Goal: Task Accomplishment & Management: Complete application form

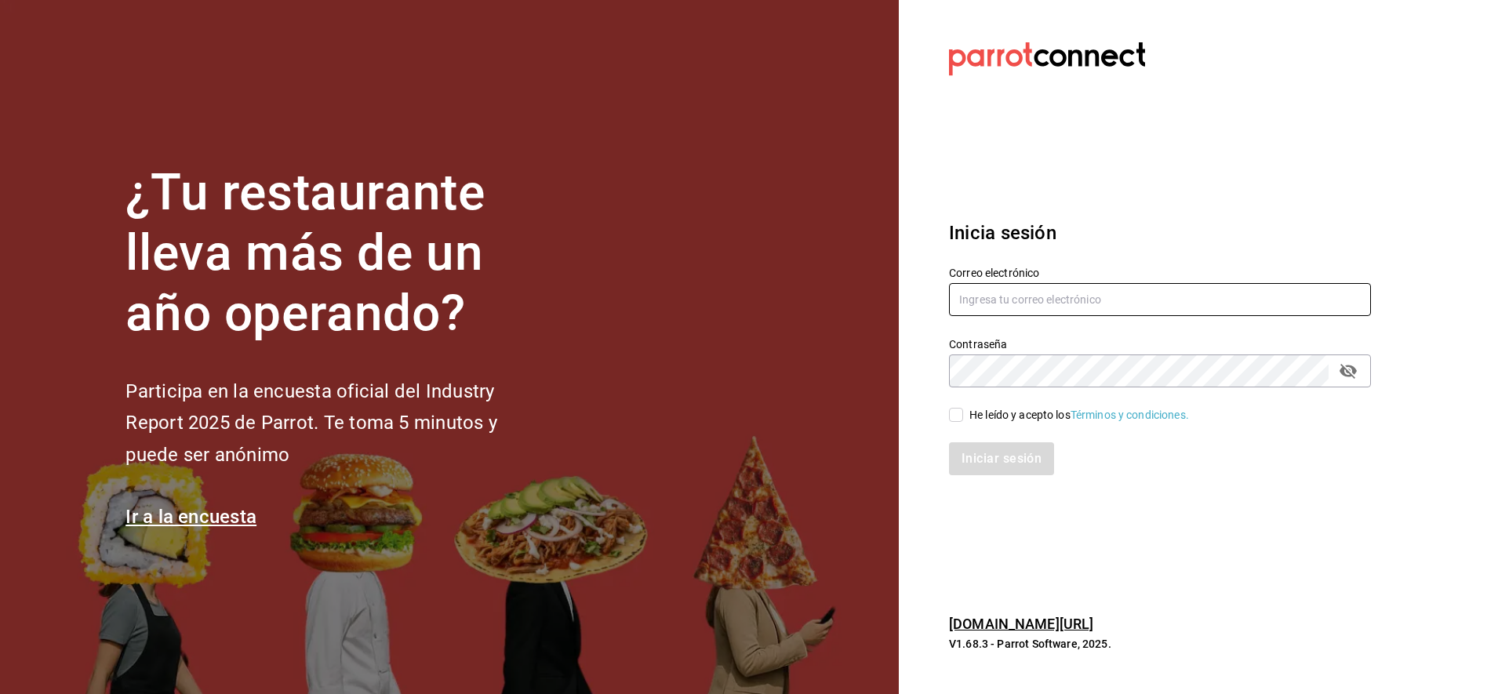
type input "[EMAIL_ADDRESS][DOMAIN_NAME]"
click at [959, 414] on input "He leído y acepto los Términos y condiciones." at bounding box center [956, 415] width 14 height 14
checkbox input "true"
click at [991, 456] on button "Iniciar sesión" at bounding box center [1002, 458] width 107 height 33
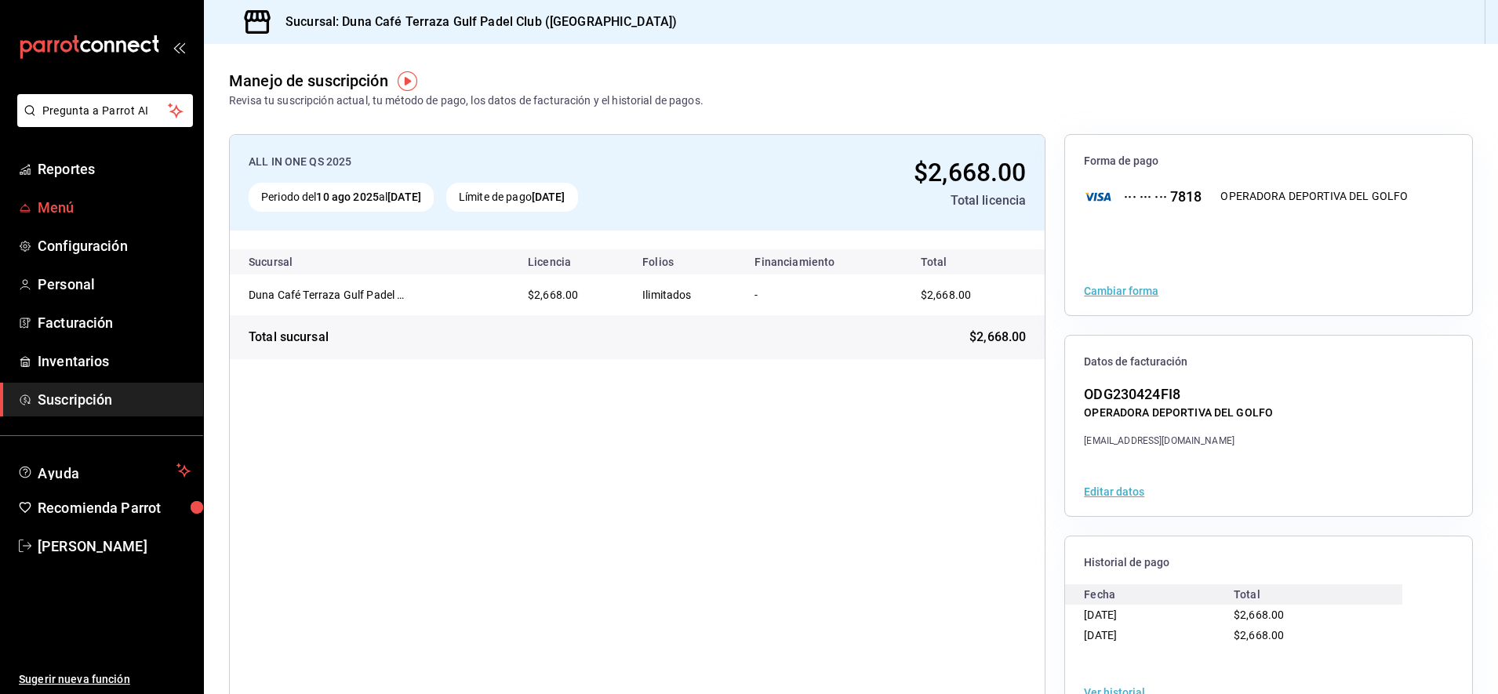
click at [66, 209] on span "Menú" at bounding box center [114, 207] width 153 height 21
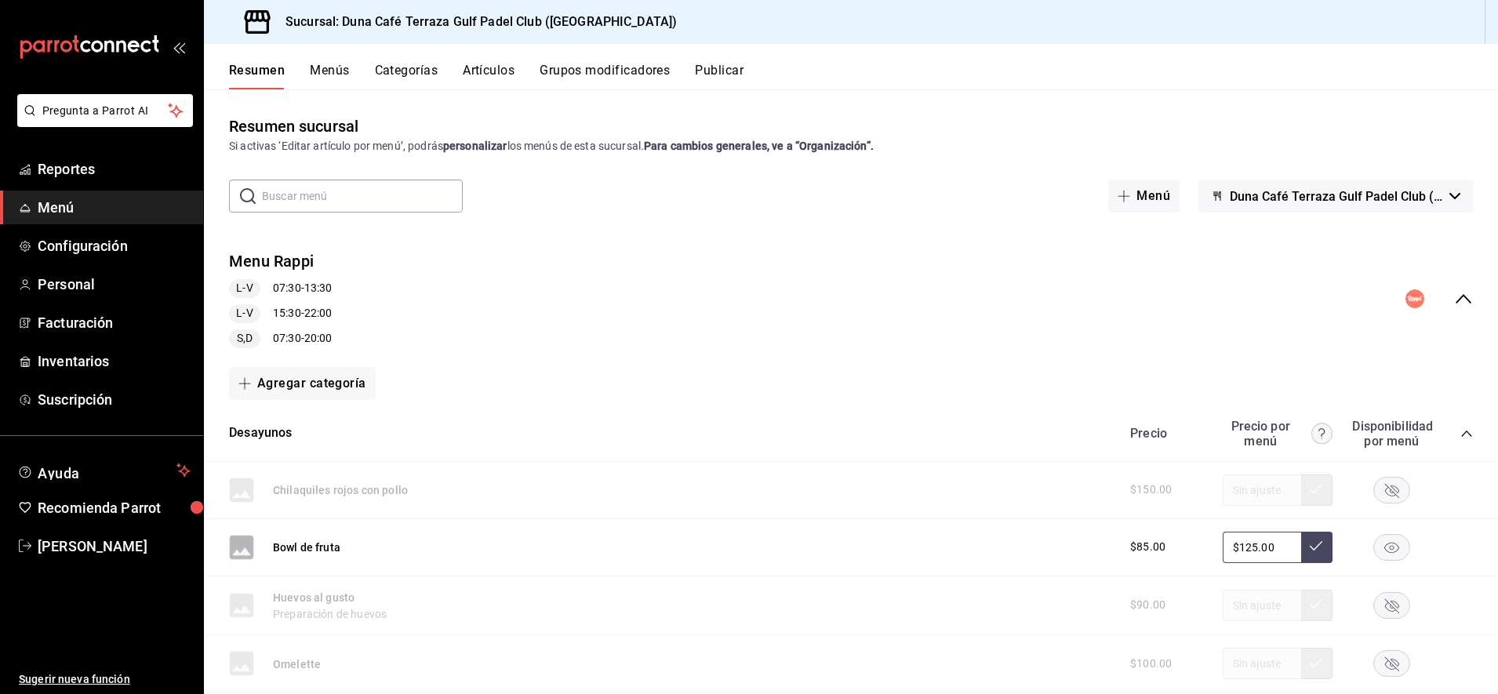
click at [499, 70] on button "Artículos" at bounding box center [489, 76] width 52 height 27
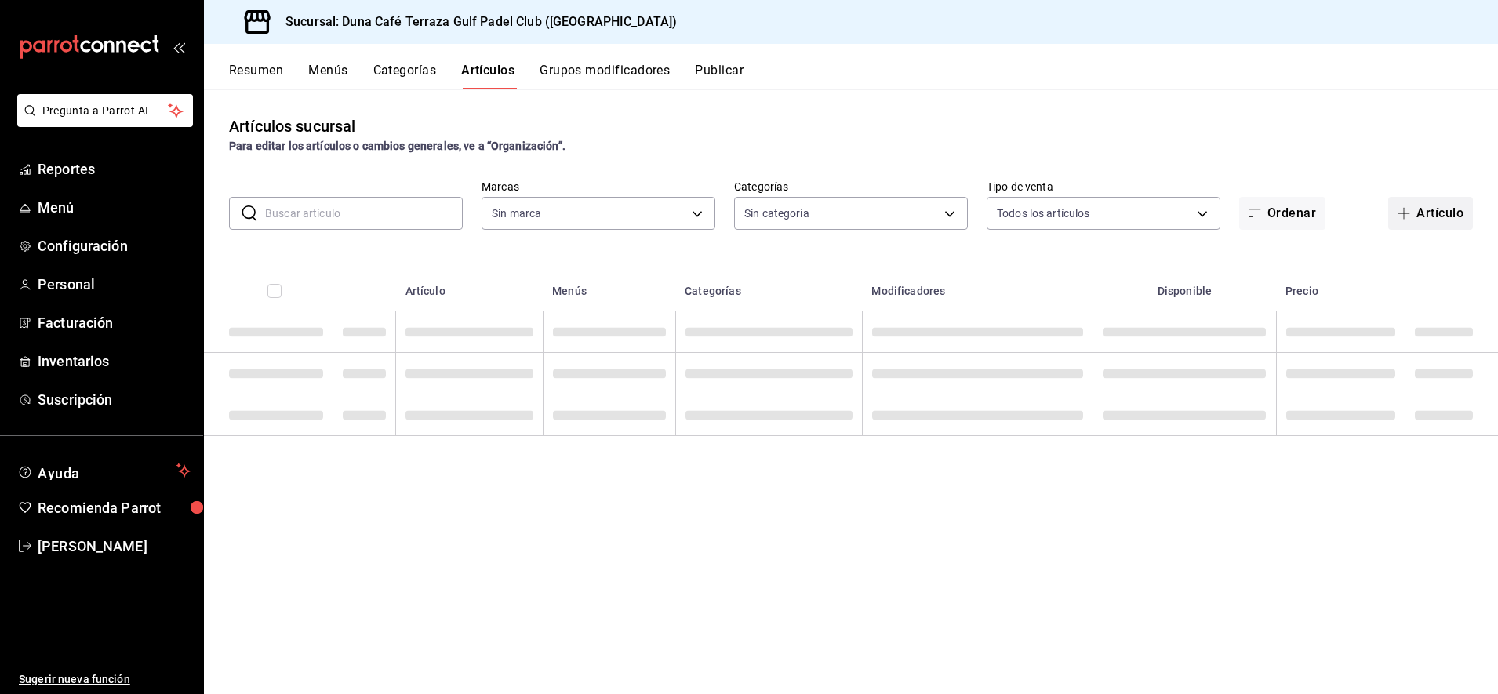
type input "a9e254c3-e23e-4e83-9c5c-d3e83948dfd2"
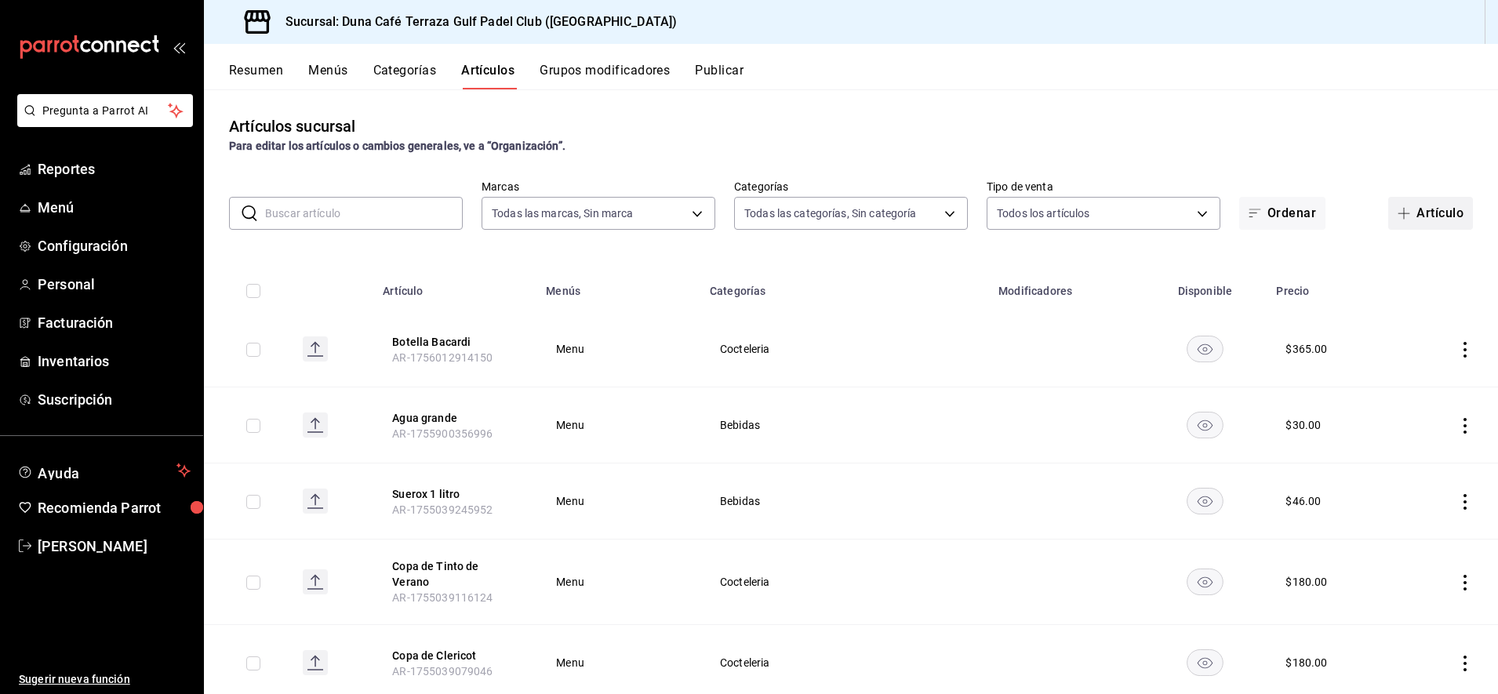
type input "b2610cbe-dd38-495a-b5e4-0bf419dbaeaf,bf813f9c-e4aa-4d47-94dc-e3e862359f11,410e4…"
click at [1404, 215] on button "Artículo" at bounding box center [1430, 213] width 85 height 33
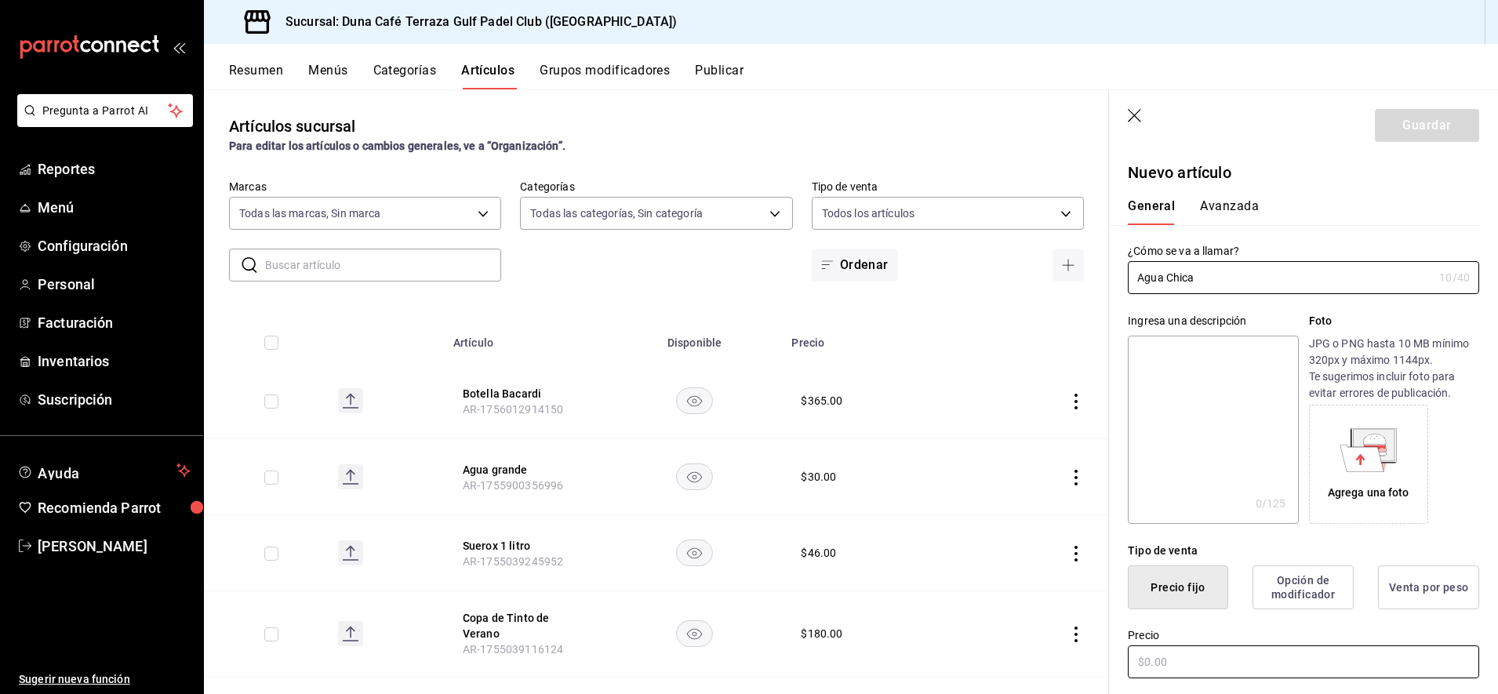
type input "Agua Chica"
click at [1214, 667] on input "text" at bounding box center [1303, 662] width 351 height 33
type input "$15.00"
click at [1415, 129] on button "Guardar" at bounding box center [1427, 125] width 104 height 33
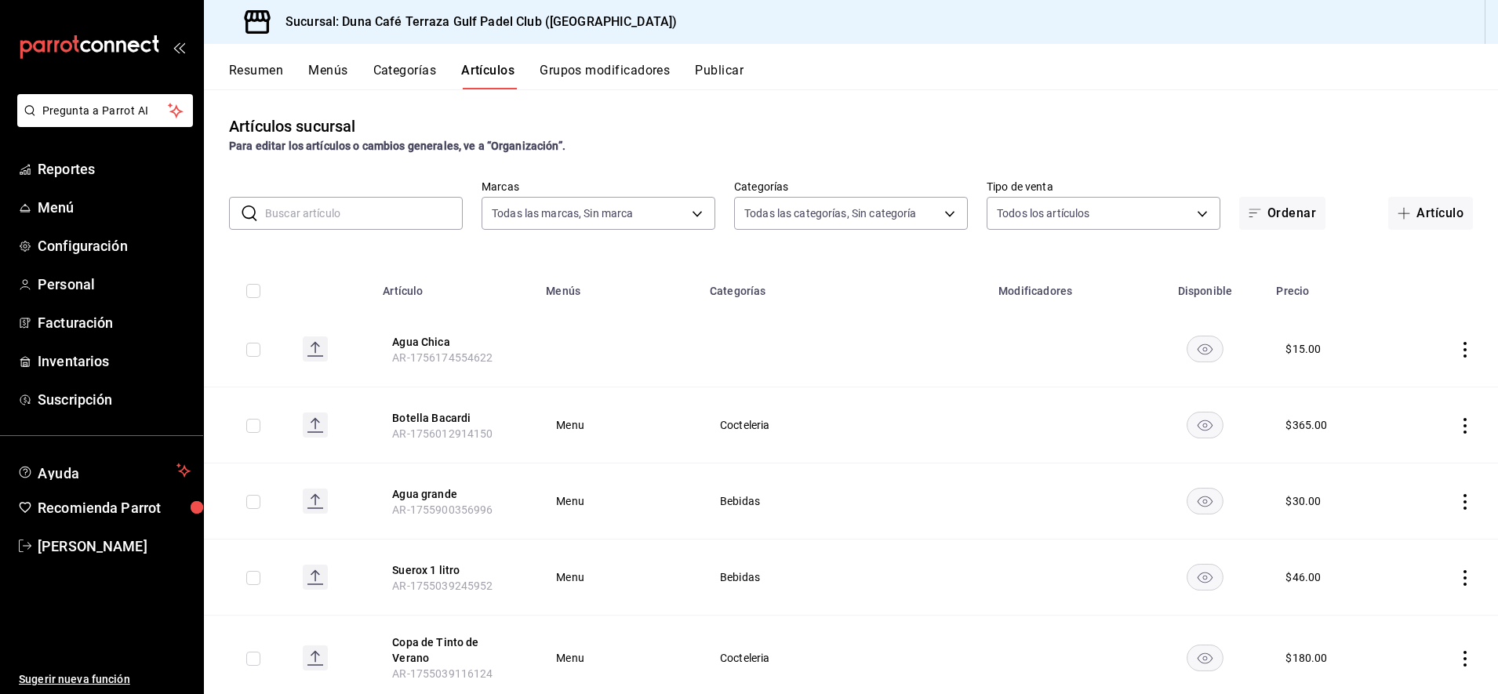
click at [1457, 349] on icon "actions" at bounding box center [1465, 350] width 16 height 16
click at [1391, 388] on span "Editar" at bounding box center [1403, 385] width 41 height 16
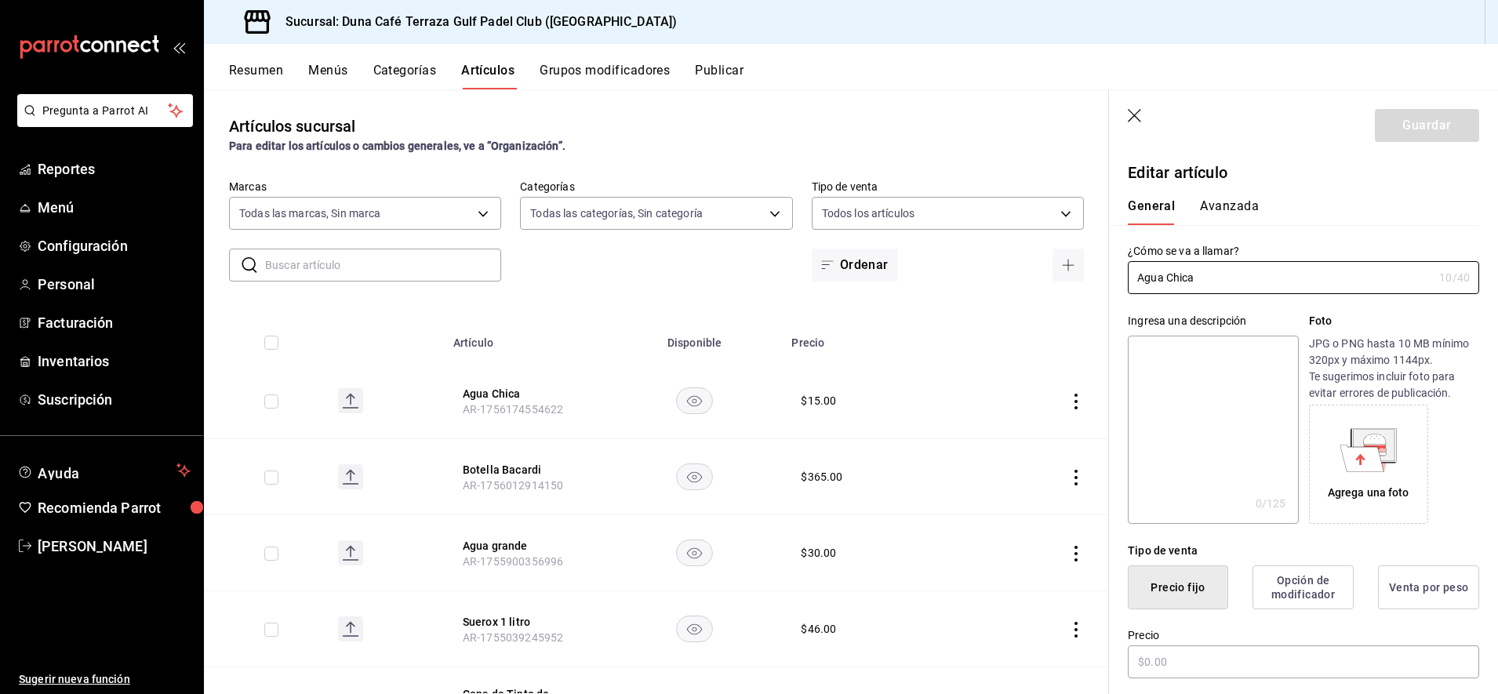
type input "$15.00"
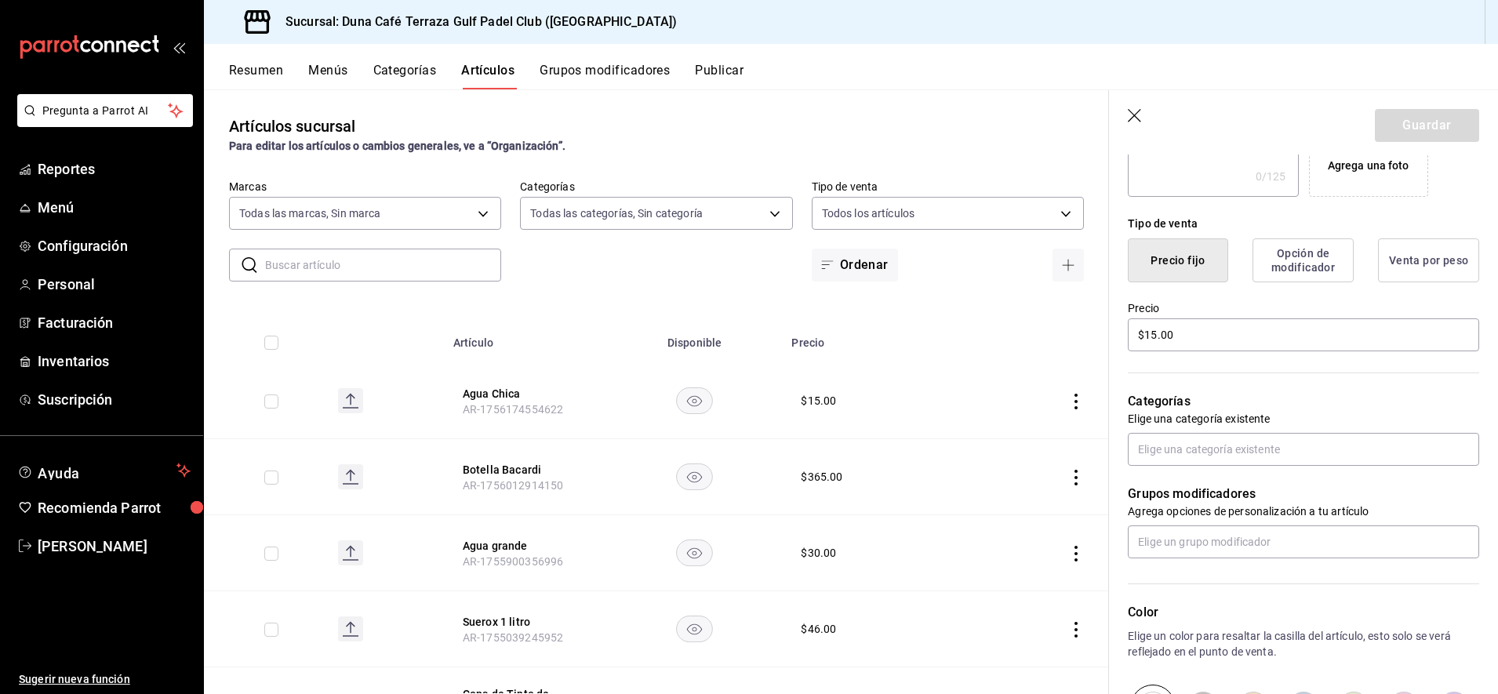
scroll to position [346, 0]
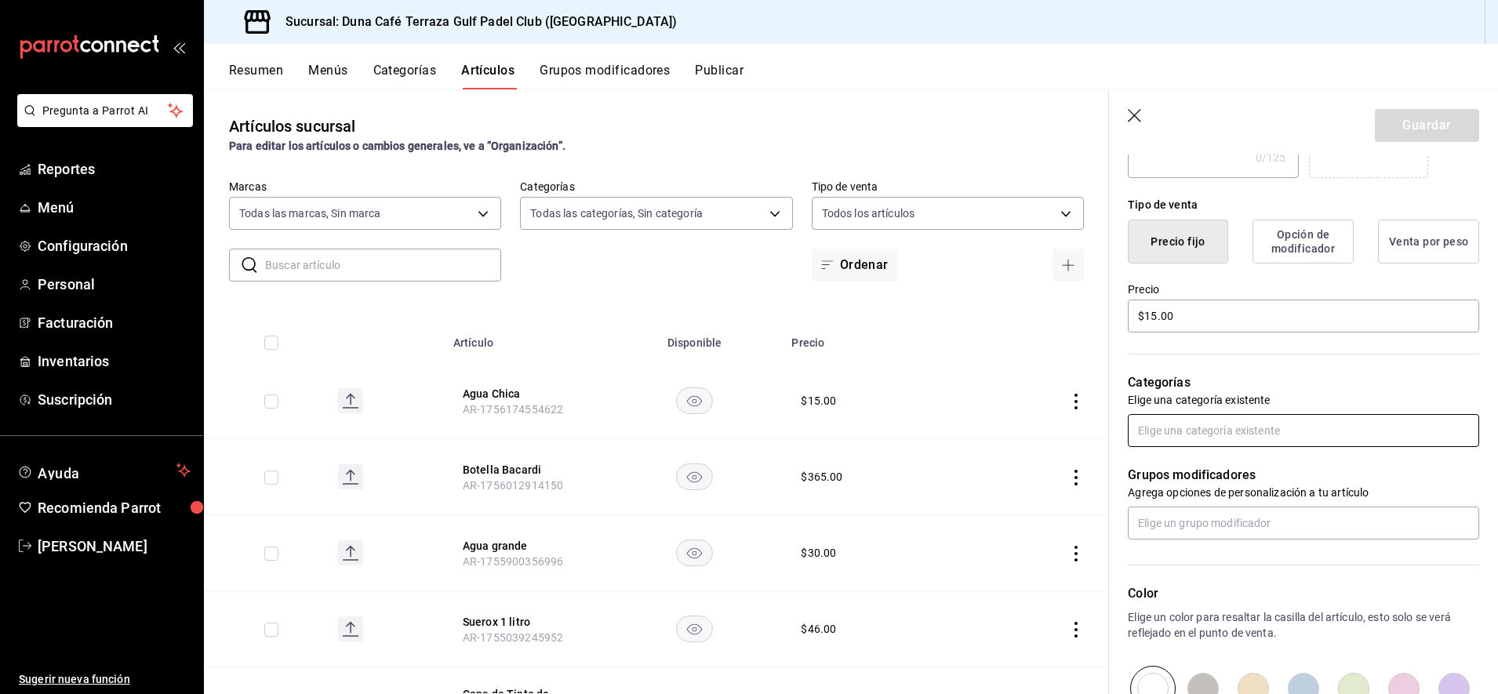
click at [1240, 446] on input "text" at bounding box center [1303, 430] width 351 height 33
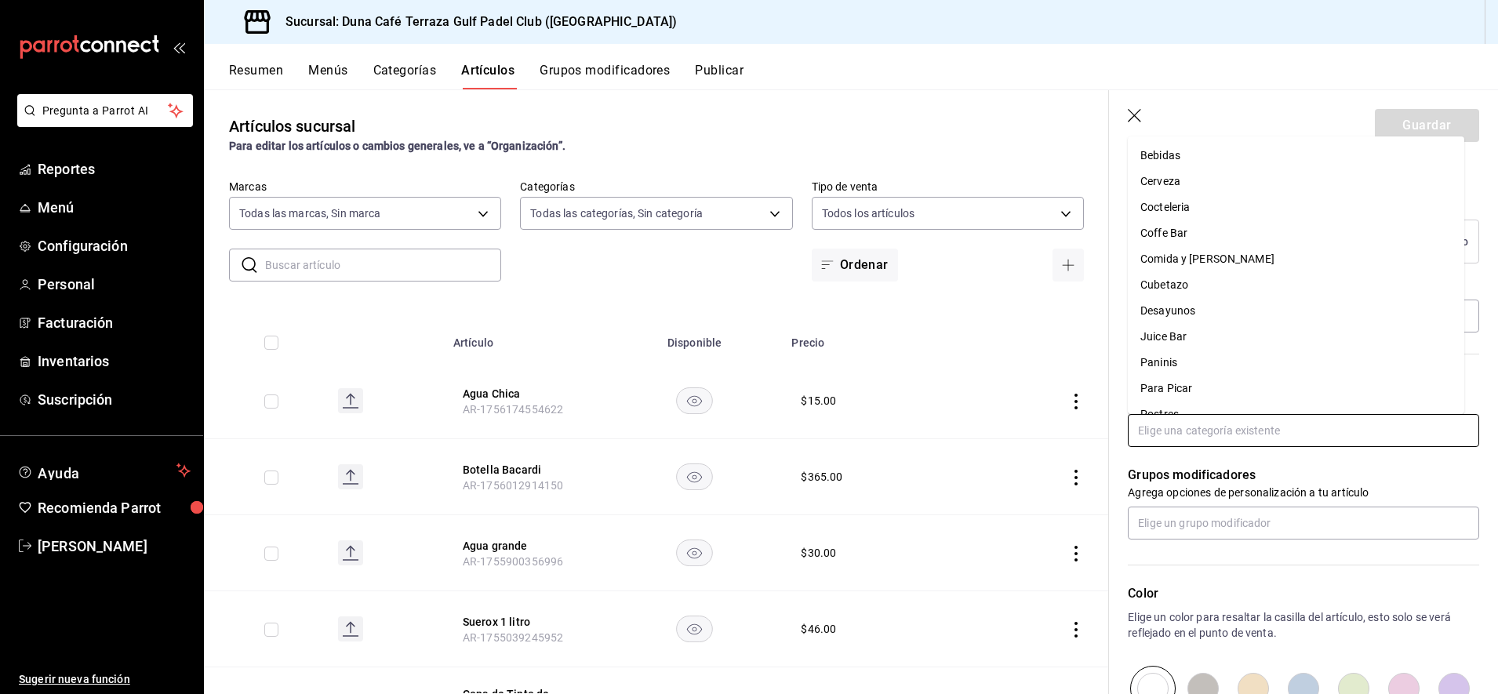
click at [1180, 162] on li "Bebidas" at bounding box center [1296, 156] width 336 height 26
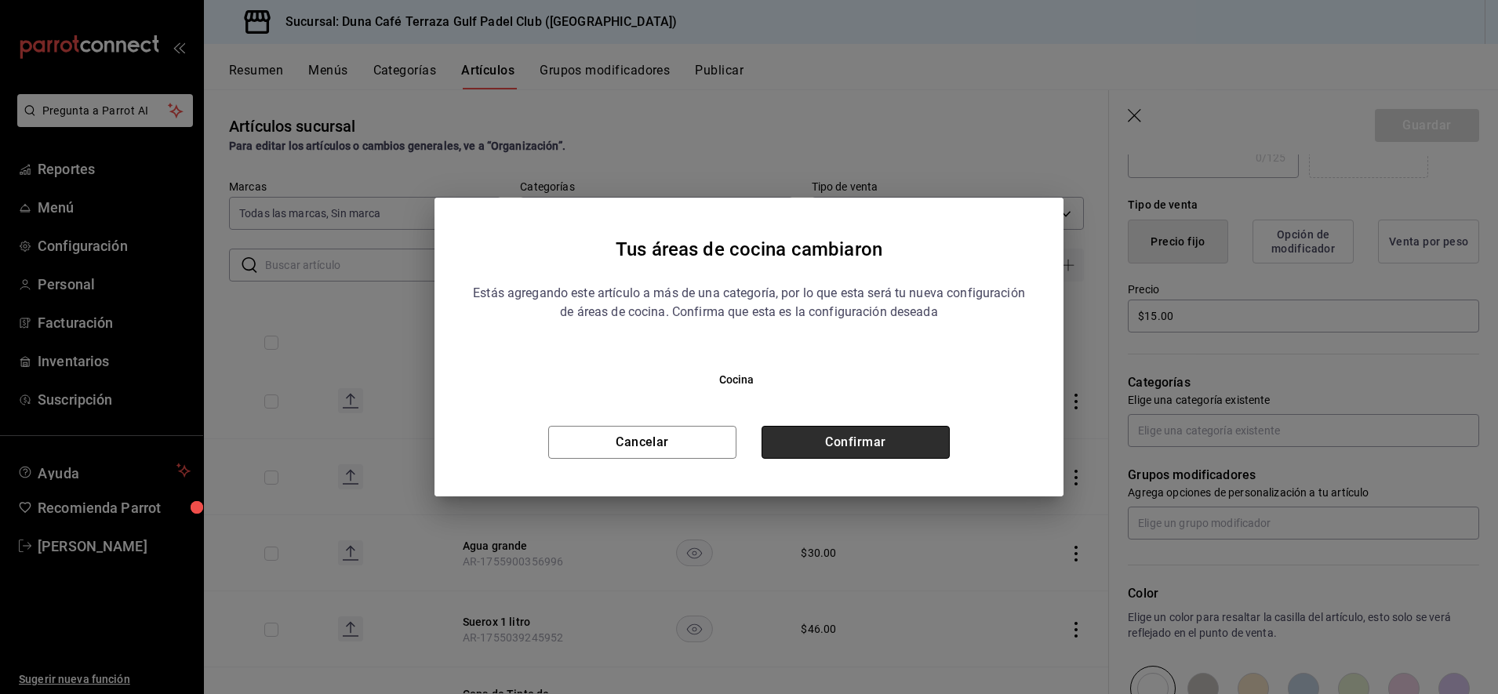
click at [878, 446] on button "Confirmar" at bounding box center [856, 442] width 188 height 33
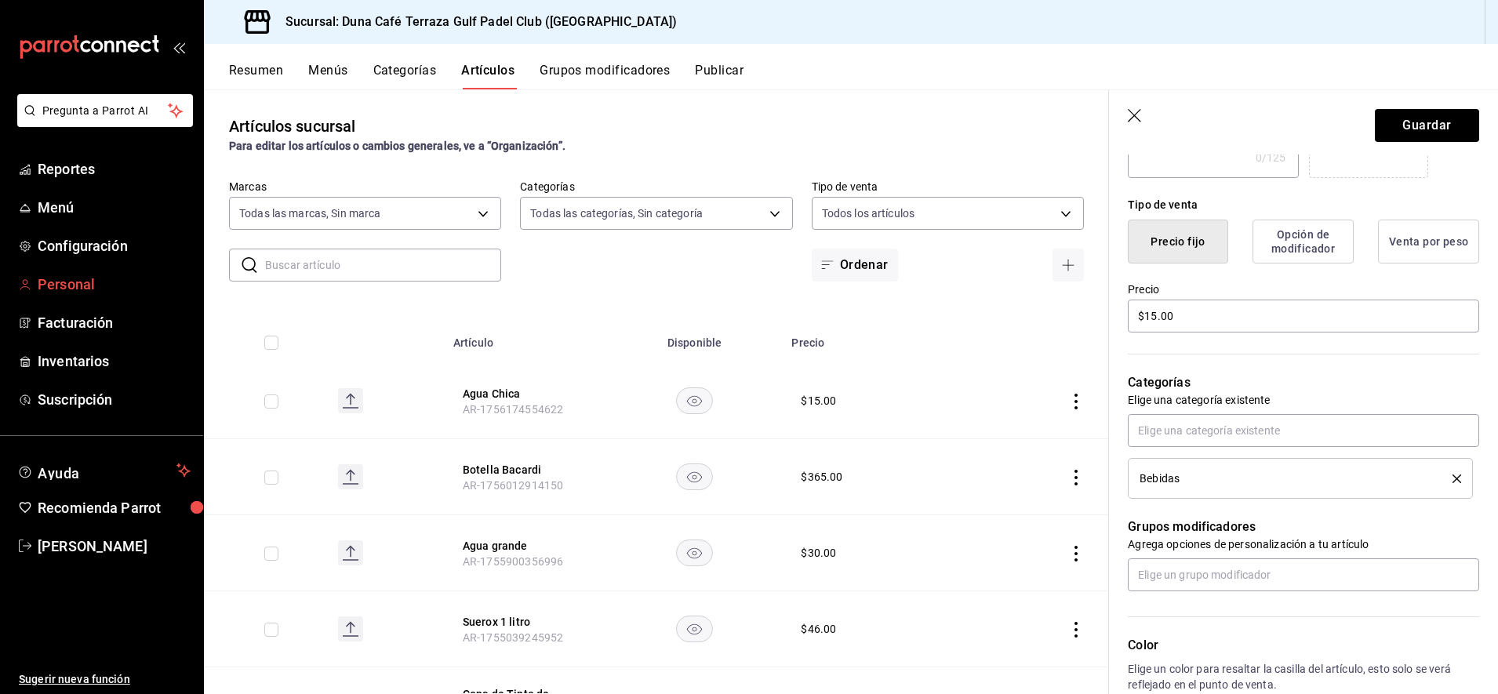
click at [82, 286] on span "Personal" at bounding box center [114, 284] width 153 height 21
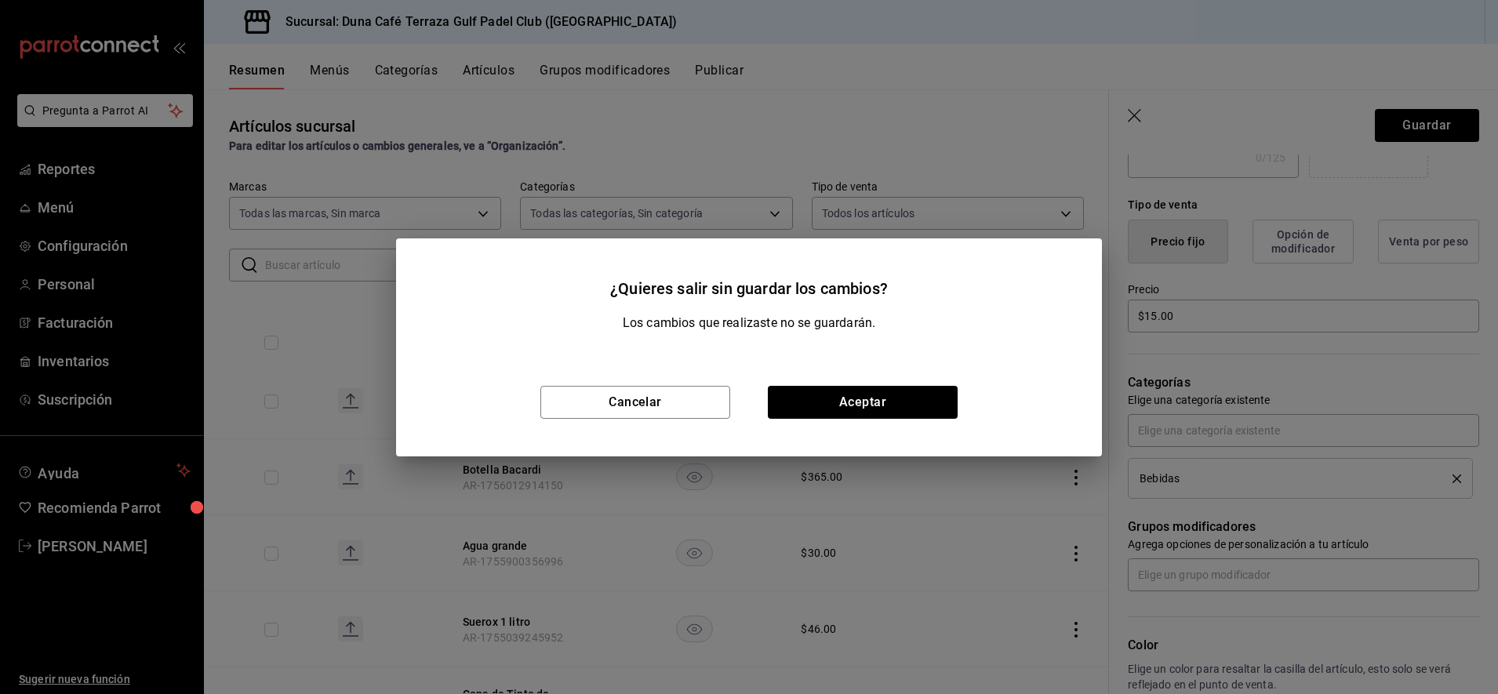
click at [1004, 74] on div "¿Quieres salir sin guardar los cambios? Los cambios que realizaste no se guarda…" at bounding box center [749, 347] width 1498 height 694
click at [671, 413] on button "Cancelar" at bounding box center [635, 402] width 190 height 33
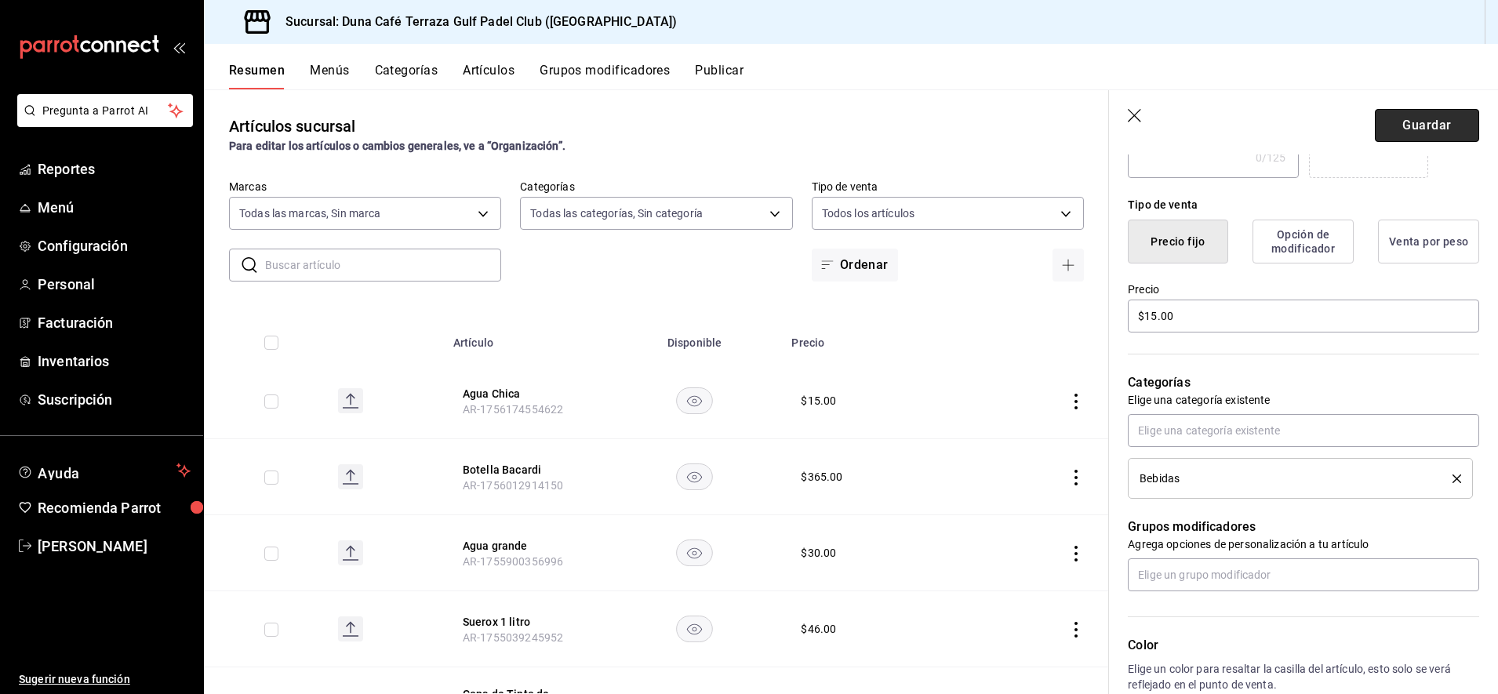
click at [1407, 128] on button "Guardar" at bounding box center [1427, 125] width 104 height 33
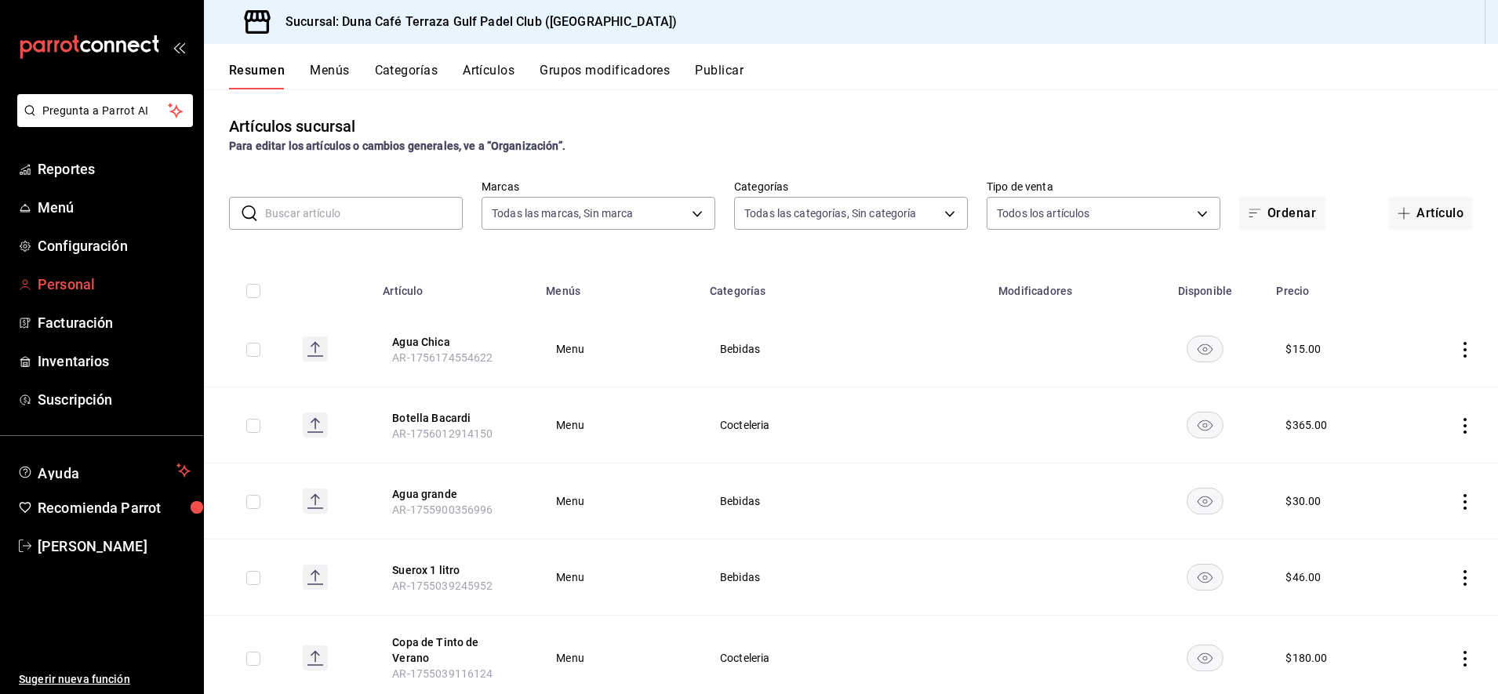
click at [82, 282] on span "Personal" at bounding box center [114, 284] width 153 height 21
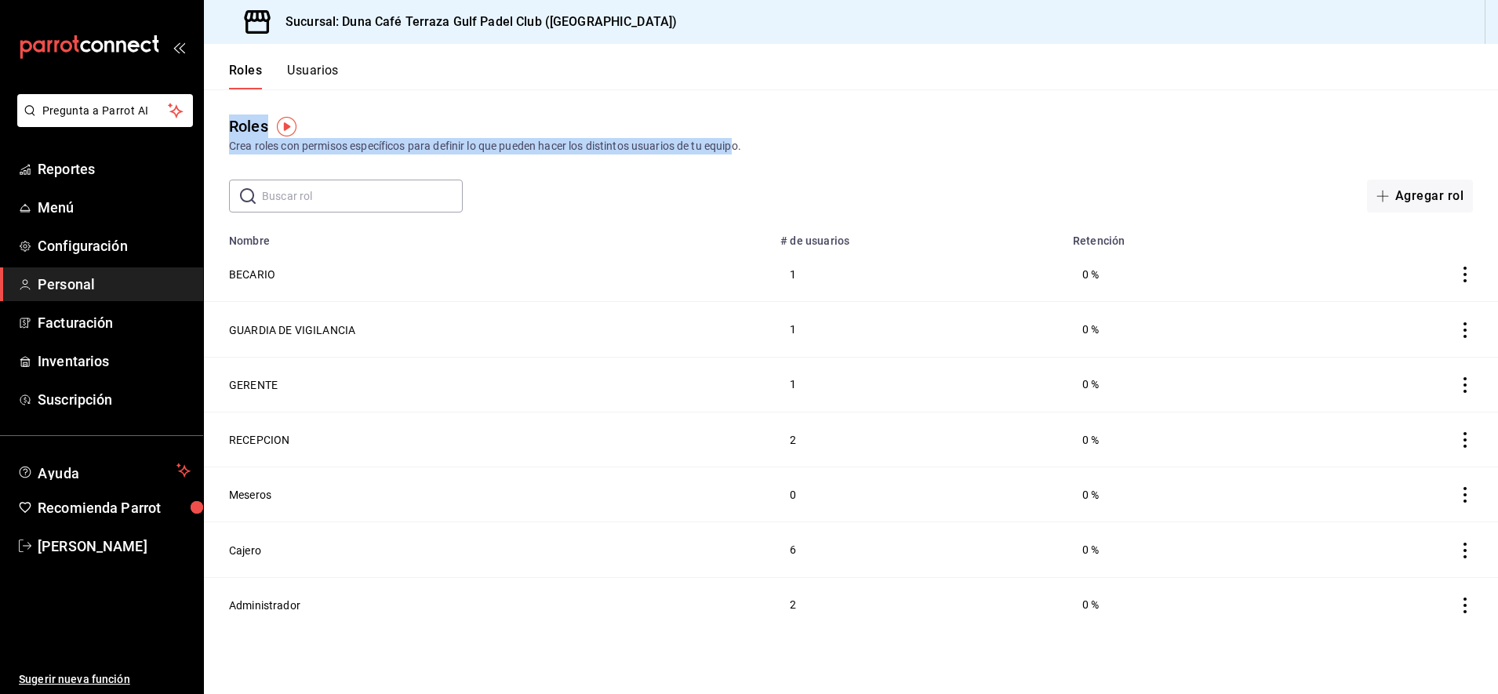
drag, startPoint x: 738, startPoint y: 153, endPoint x: 391, endPoint y: 85, distance: 353.3
click at [391, 85] on div "Roles Usuarios Roles Crea roles con permisos específicos para definir lo que pu…" at bounding box center [851, 369] width 1294 height 650
drag, startPoint x: 391, startPoint y: 85, endPoint x: 303, endPoint y: 80, distance: 88.8
click at [303, 80] on button "Usuarios" at bounding box center [313, 76] width 52 height 27
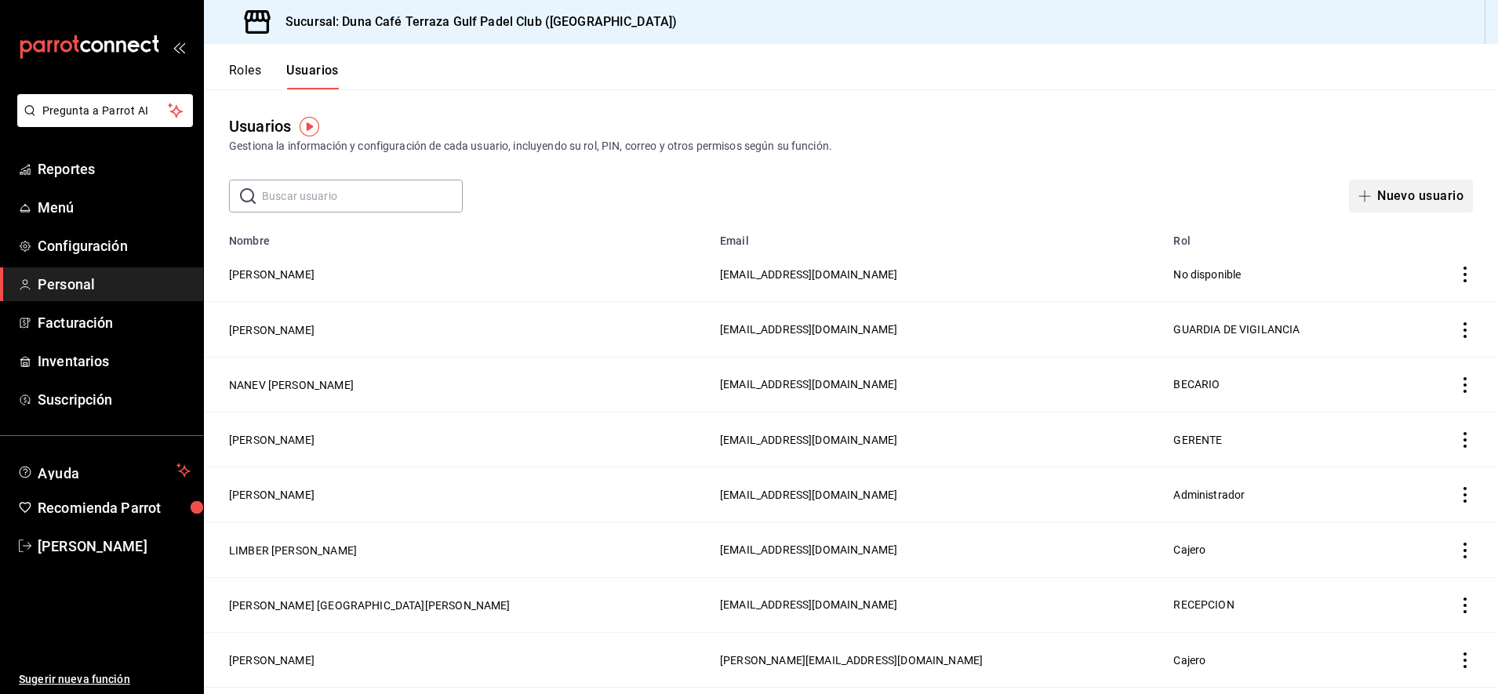
click at [1368, 203] on button "Nuevo usuario" at bounding box center [1411, 196] width 124 height 33
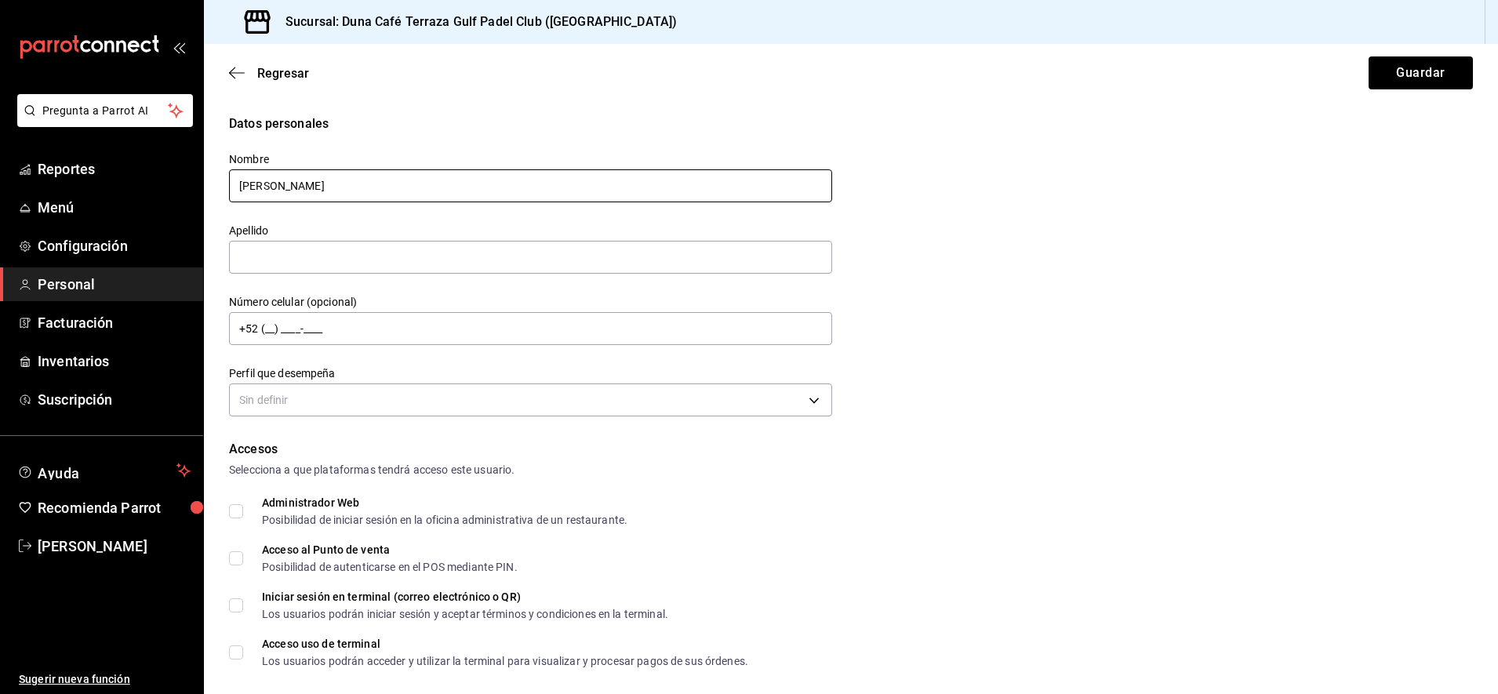
type input "J"
drag, startPoint x: 442, startPoint y: 187, endPoint x: 330, endPoint y: 186, distance: 111.4
click at [330, 186] on input "LUIS ALBERTO SALVADOR VELAZ ¡SCO" at bounding box center [530, 185] width 603 height 33
type input "LUIS ALBERTO"
click at [298, 259] on input "text" at bounding box center [530, 257] width 603 height 33
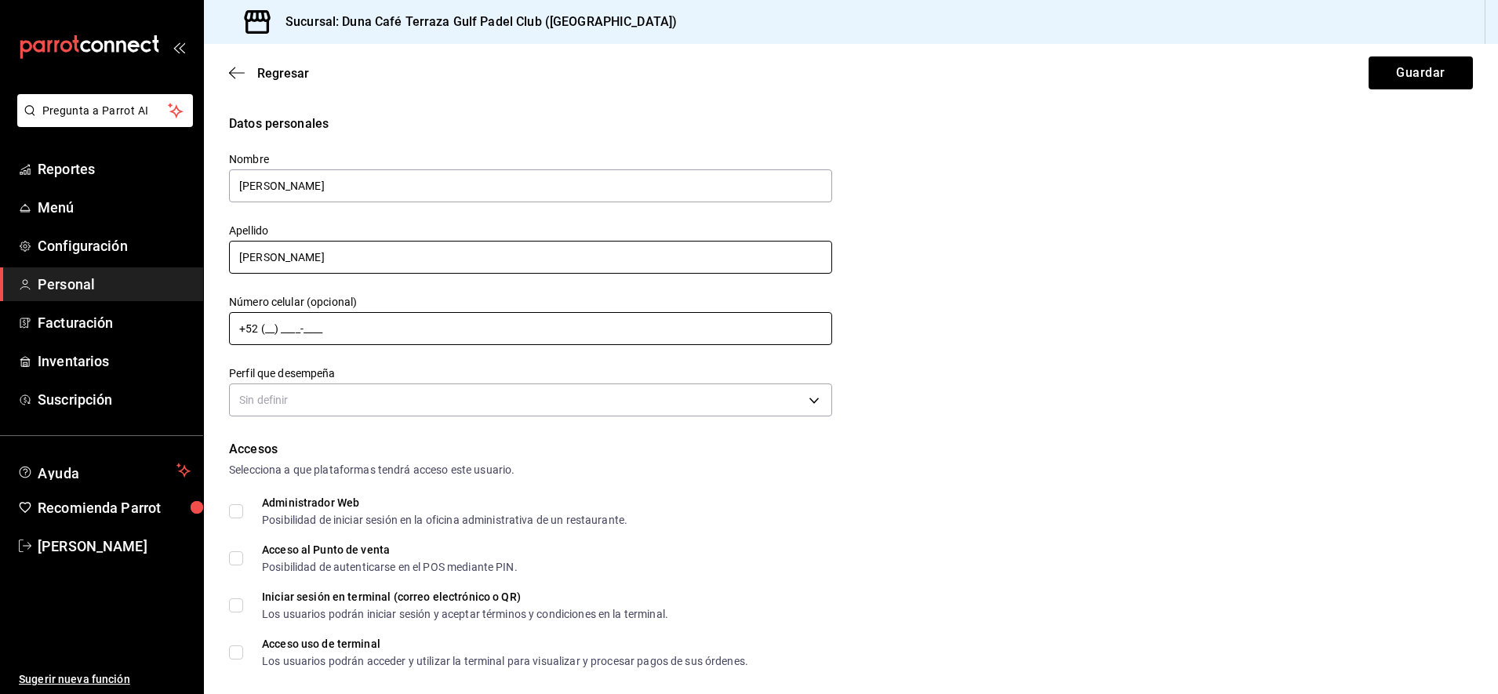
type input "SALVADOR VELASCO"
click at [271, 333] on input "+52 (__) ____-____" at bounding box center [530, 328] width 603 height 33
type input "+52 (92) 1303-1306"
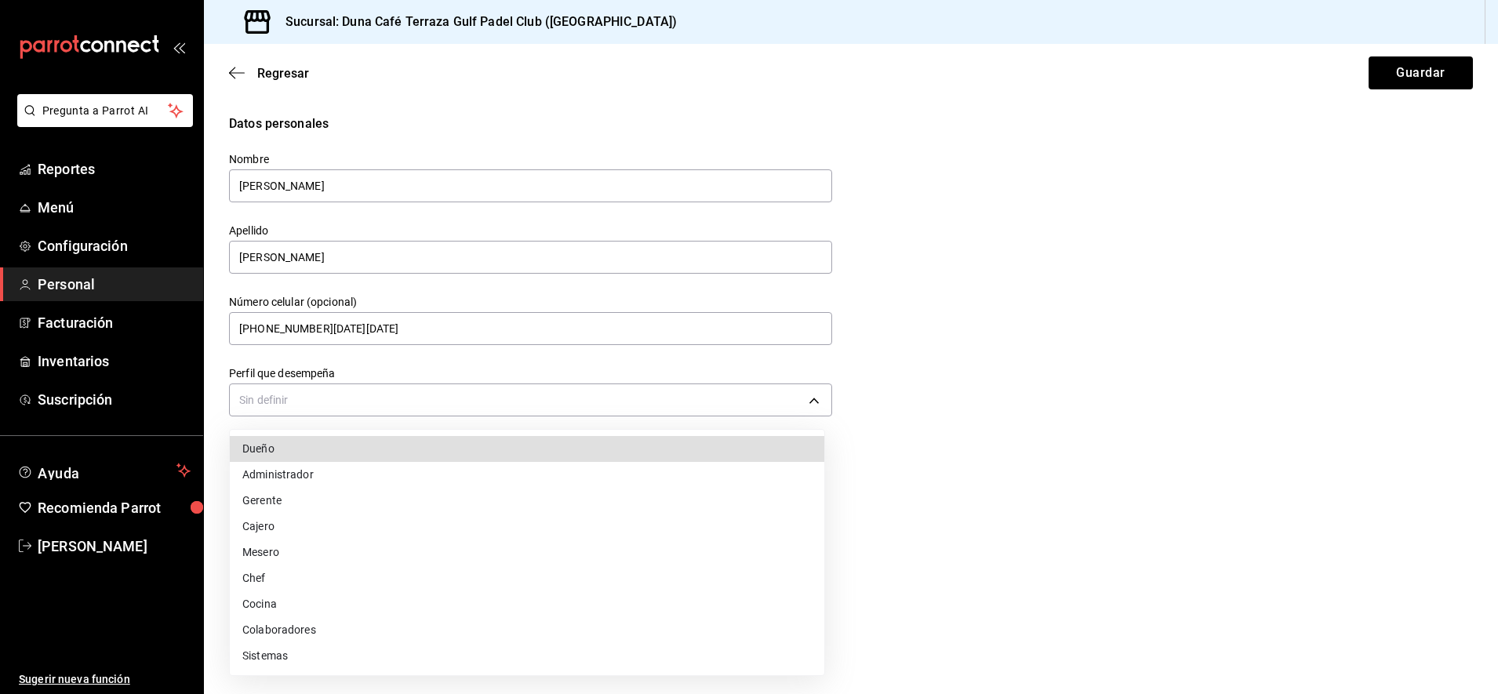
click at [299, 387] on body "Pregunta a Parrot AI Reportes Menú Configuración Personal Facturación Inventari…" at bounding box center [749, 347] width 1498 height 694
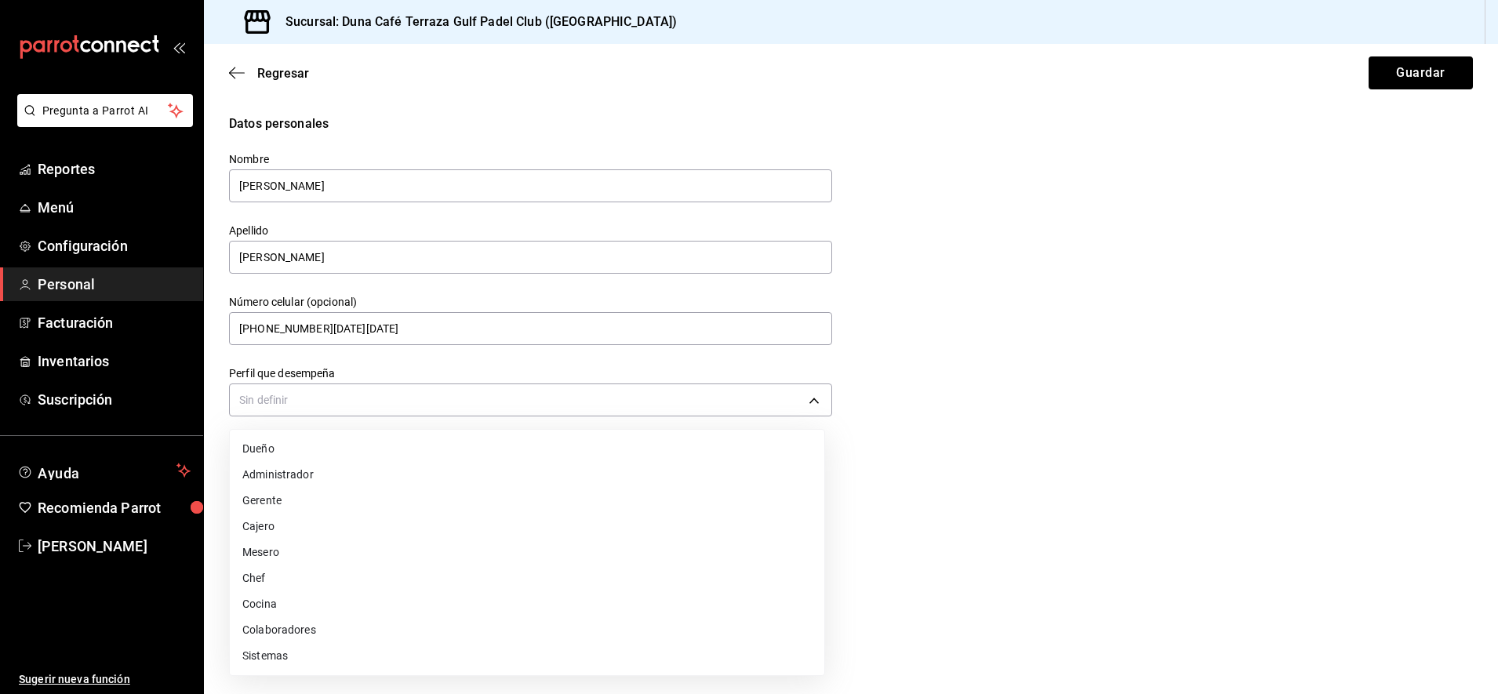
click at [283, 527] on li "Cajero" at bounding box center [527, 527] width 595 height 26
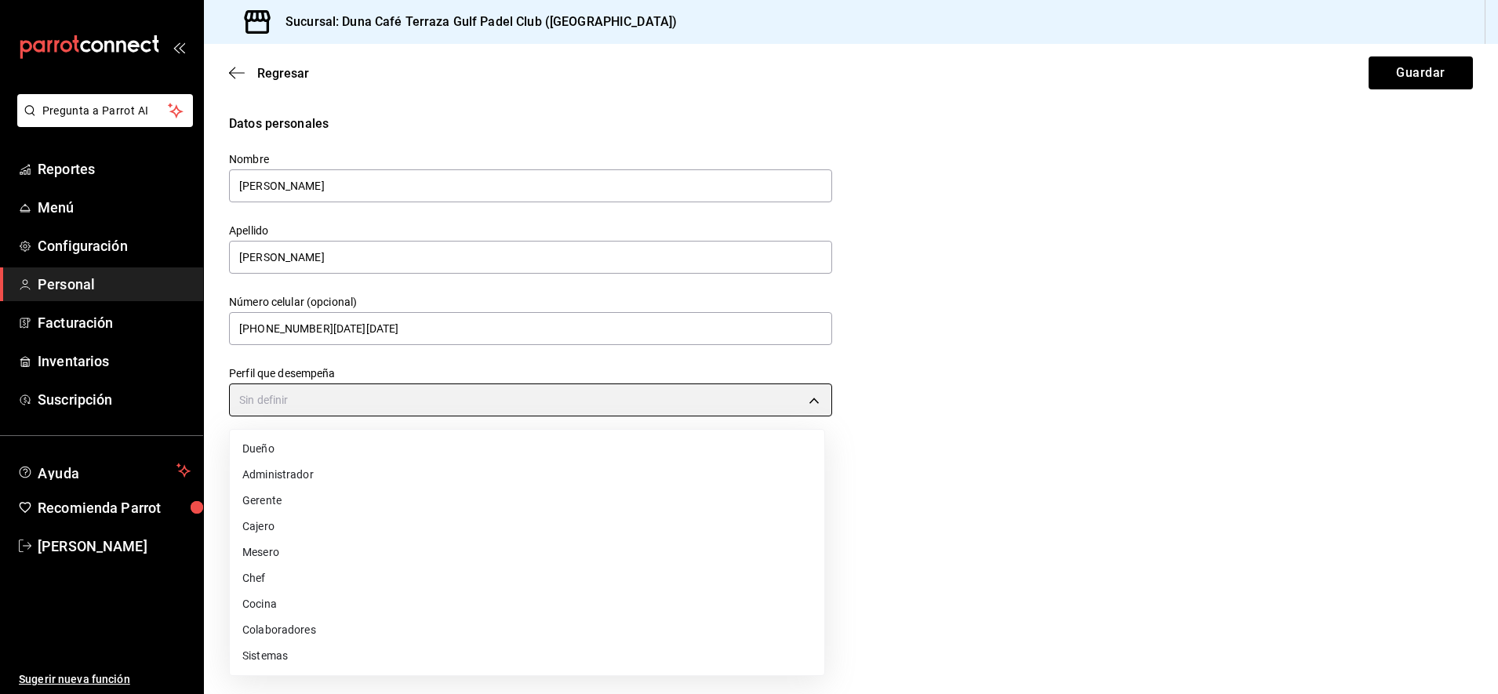
type input "CASHIER"
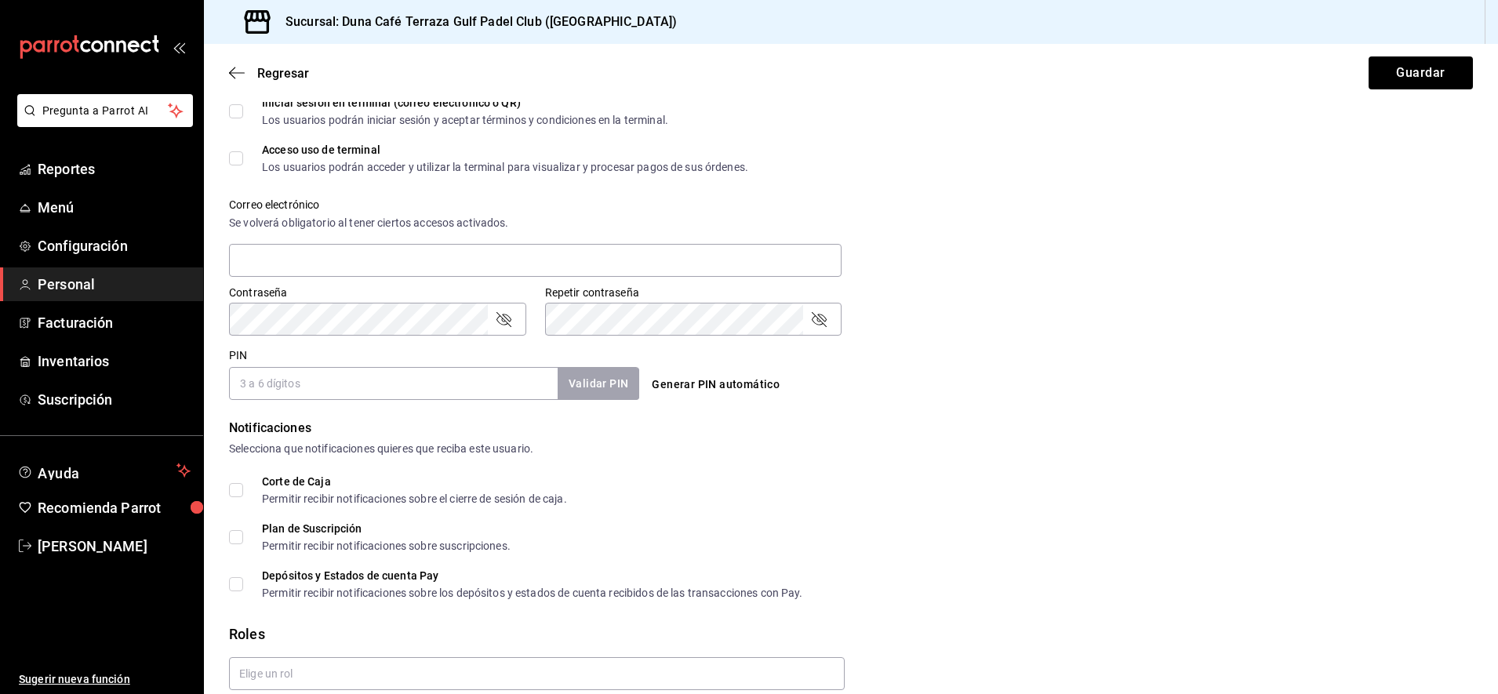
scroll to position [507, 0]
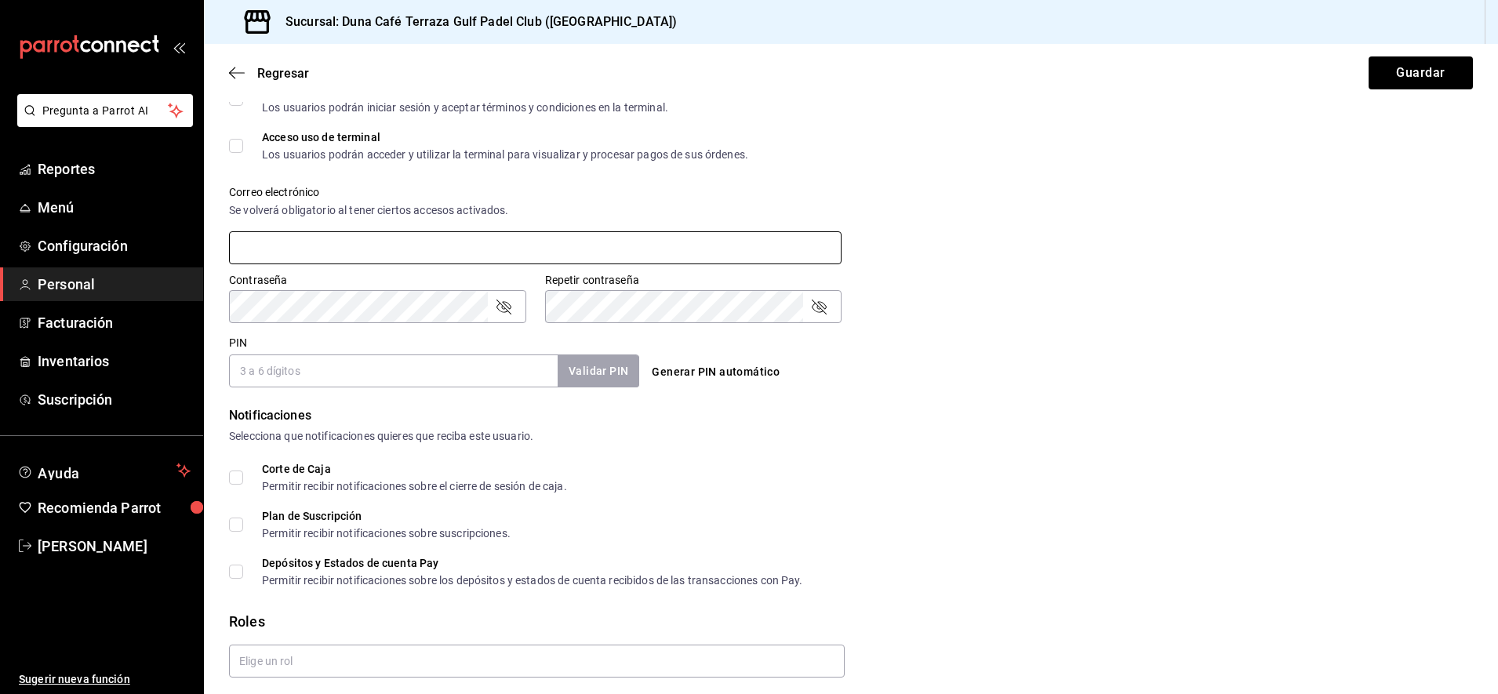
click at [340, 248] on input "text" at bounding box center [535, 247] width 613 height 33
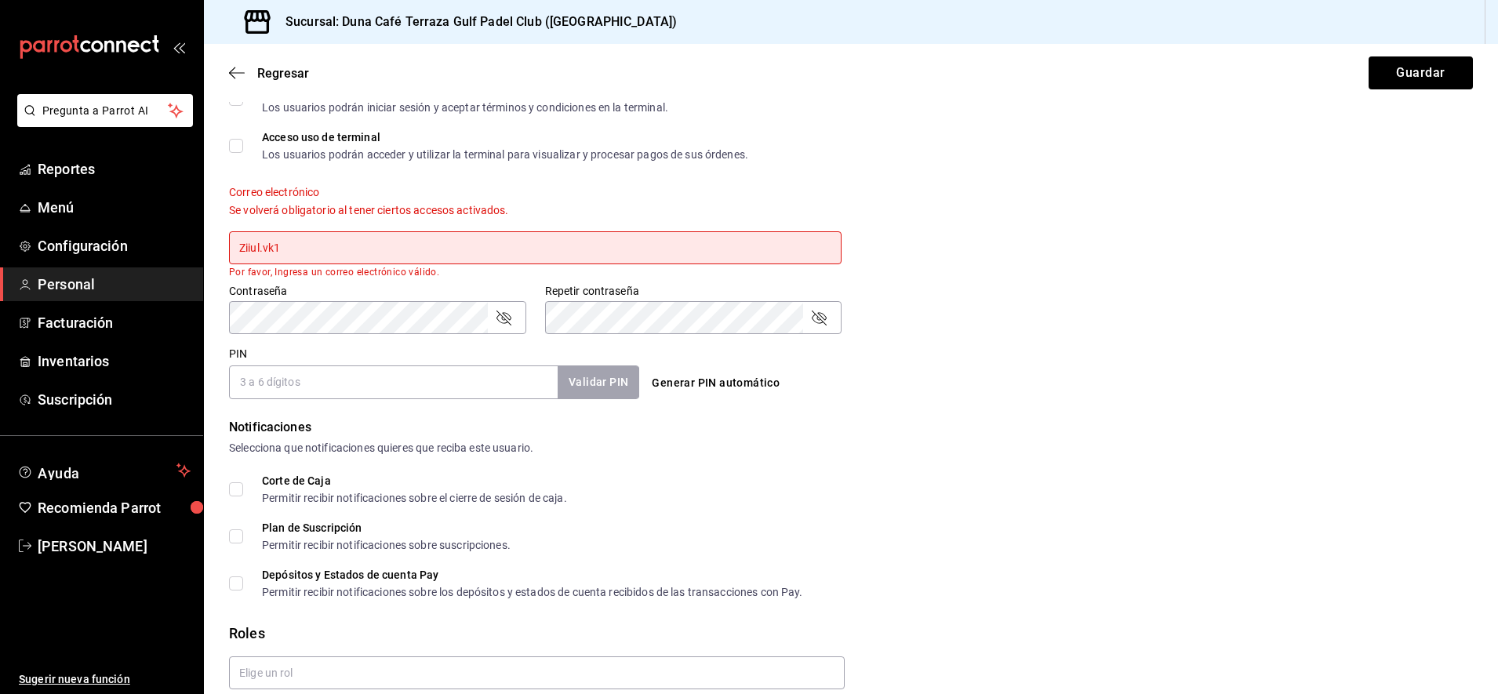
paste input "@"
type input "Ziiul.vk1@gmail.com"
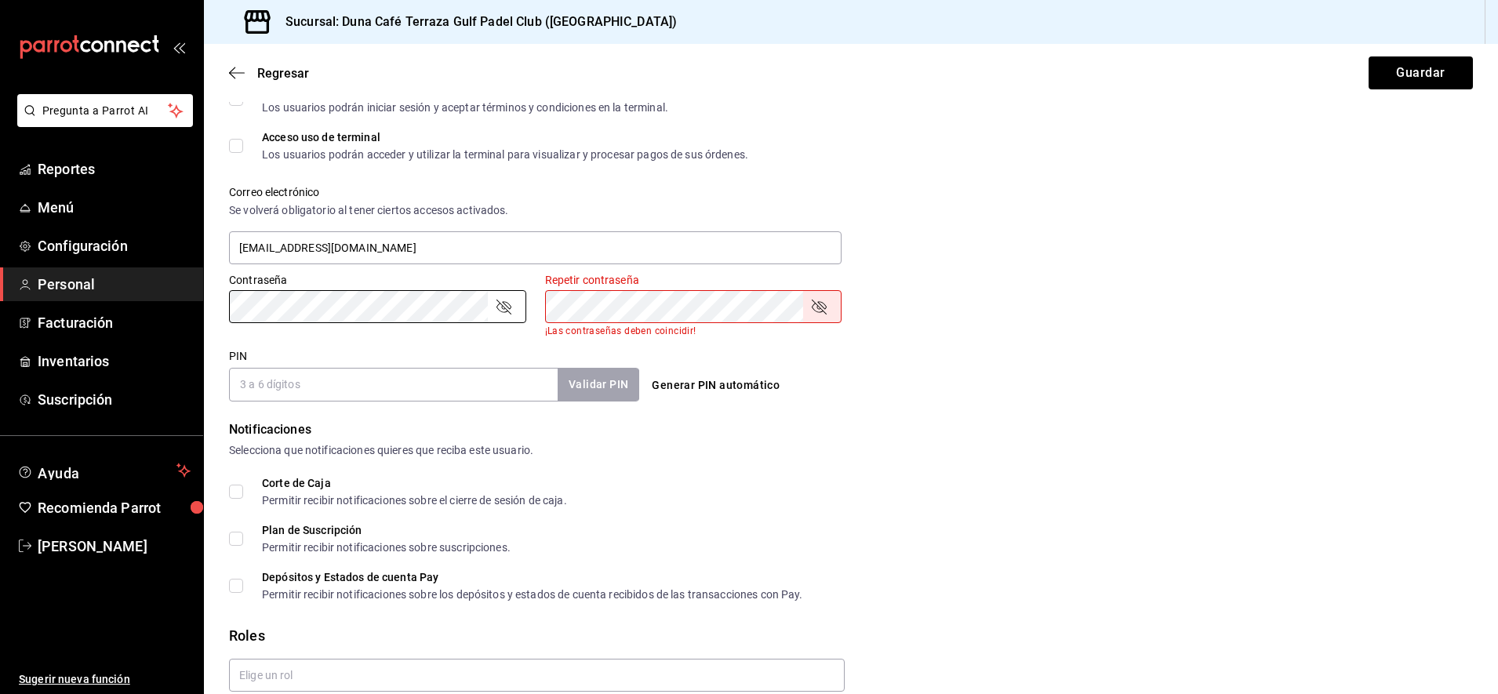
click at [986, 462] on form "Datos personales Nombre LUIS ALBERTO Apellido SALVADOR VELASCO Número celular (…" at bounding box center [851, 172] width 1244 height 1128
click at [986, 462] on div "Notificaciones Selecciona que notificaciones quieres que reciba este usuario. C…" at bounding box center [851, 510] width 1244 height 180
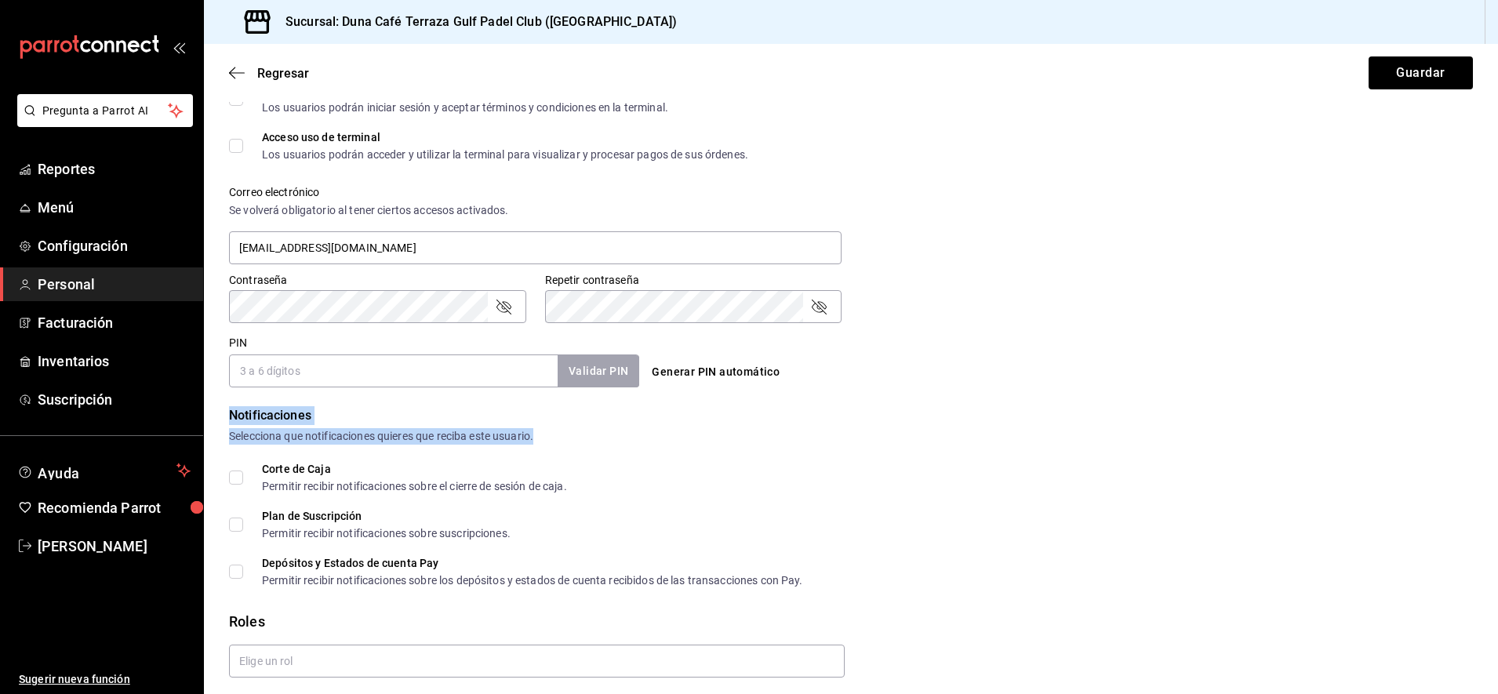
click at [475, 342] on form "Datos personales Nombre LUIS ALBERTO Apellido SALVADOR VELASCO Número celular (…" at bounding box center [851, 165] width 1244 height 1114
click at [373, 383] on input "PIN" at bounding box center [393, 371] width 329 height 33
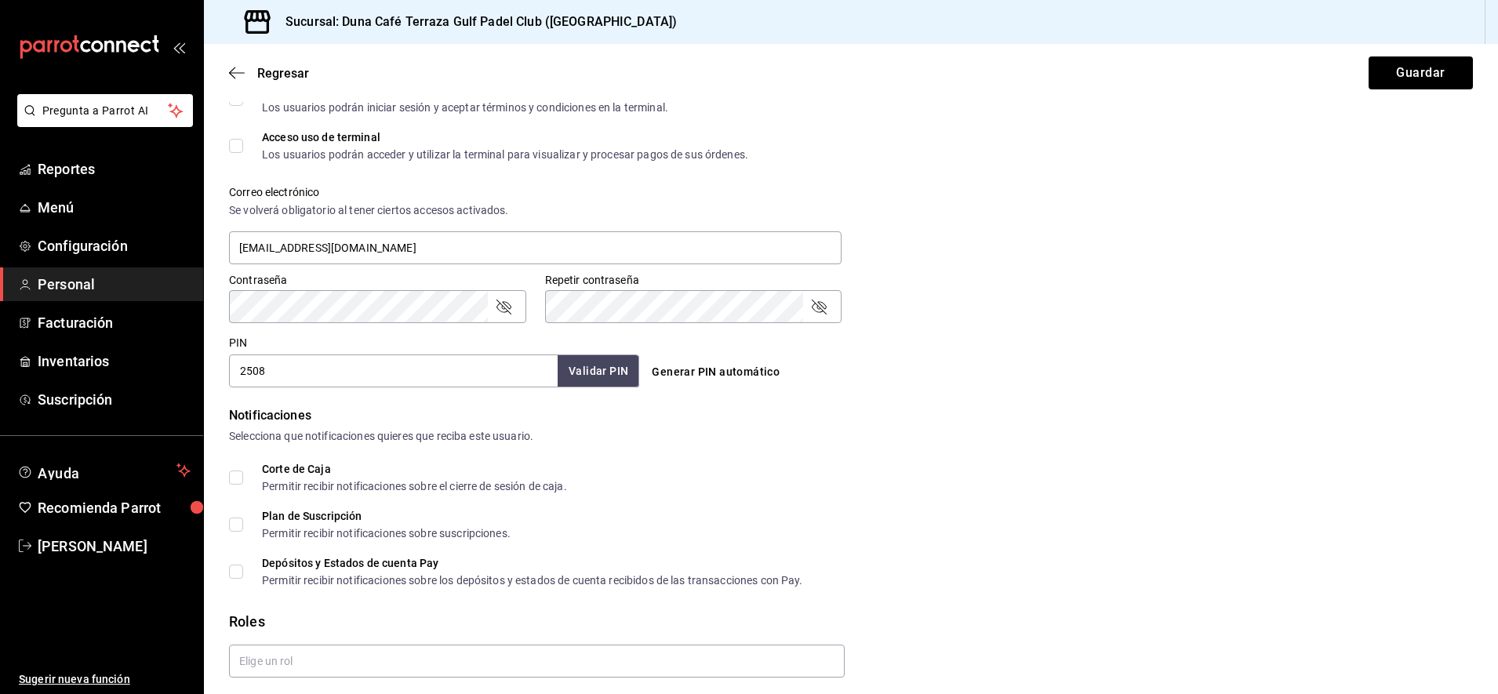
type input "2508"
click at [597, 372] on button "Validar PIN" at bounding box center [597, 372] width 83 height 34
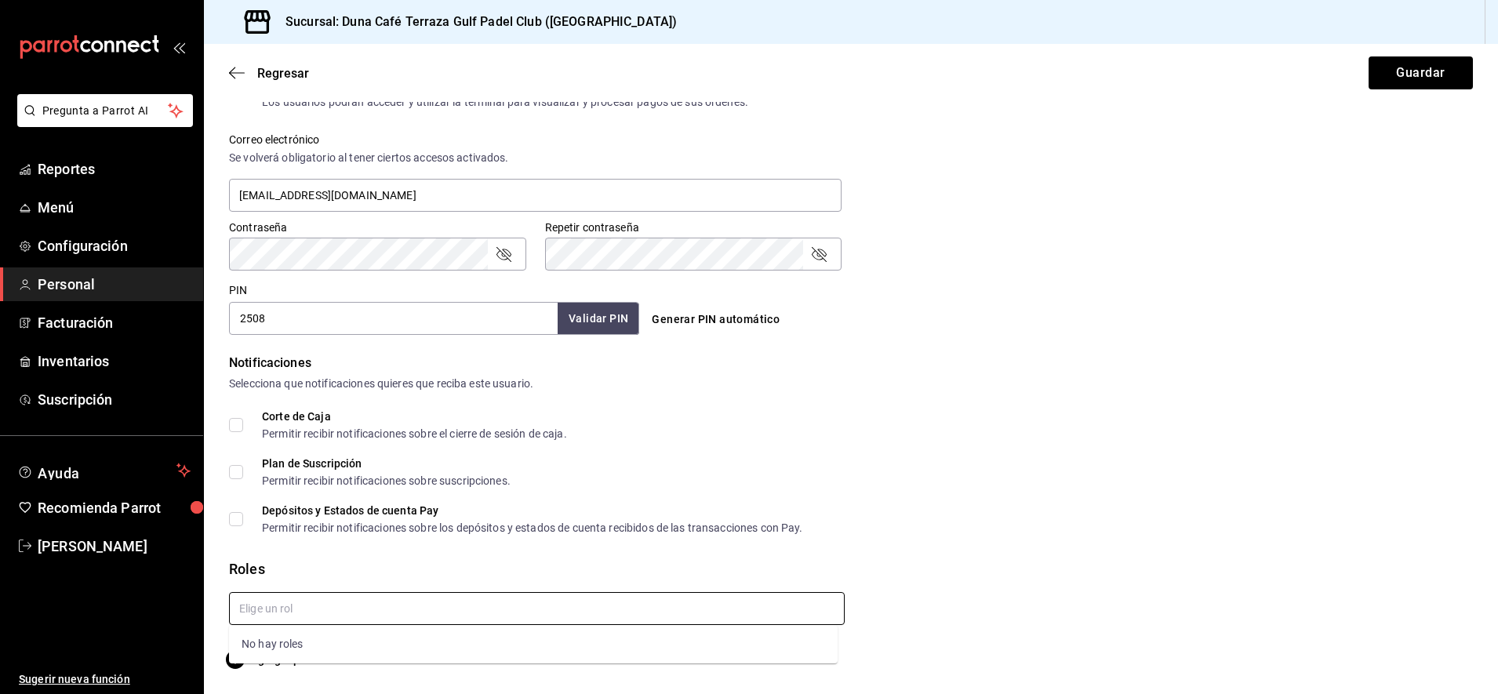
click at [729, 606] on input "text" at bounding box center [537, 608] width 616 height 33
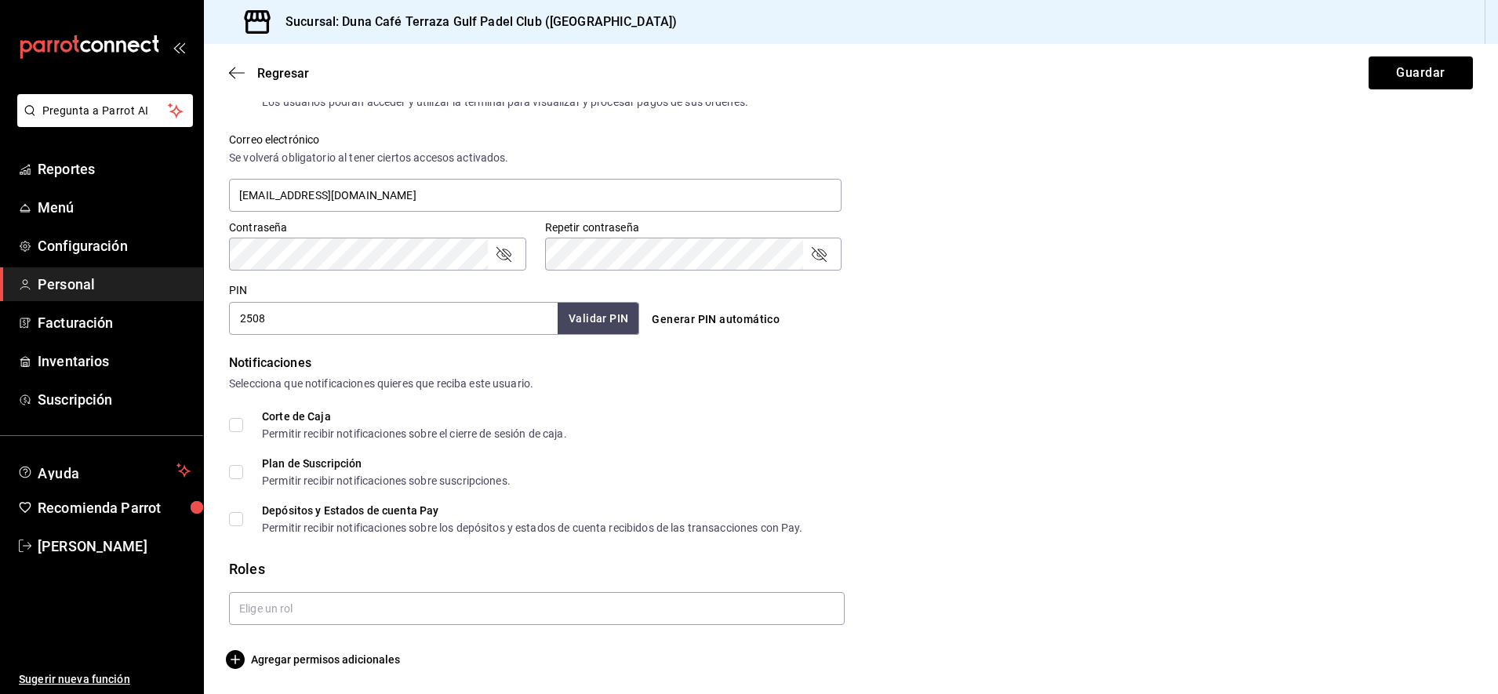
click at [1058, 522] on div "Depósitos y Estados de cuenta Pay Permitir recibir notificaciones sobre los dep…" at bounding box center [851, 519] width 1244 height 28
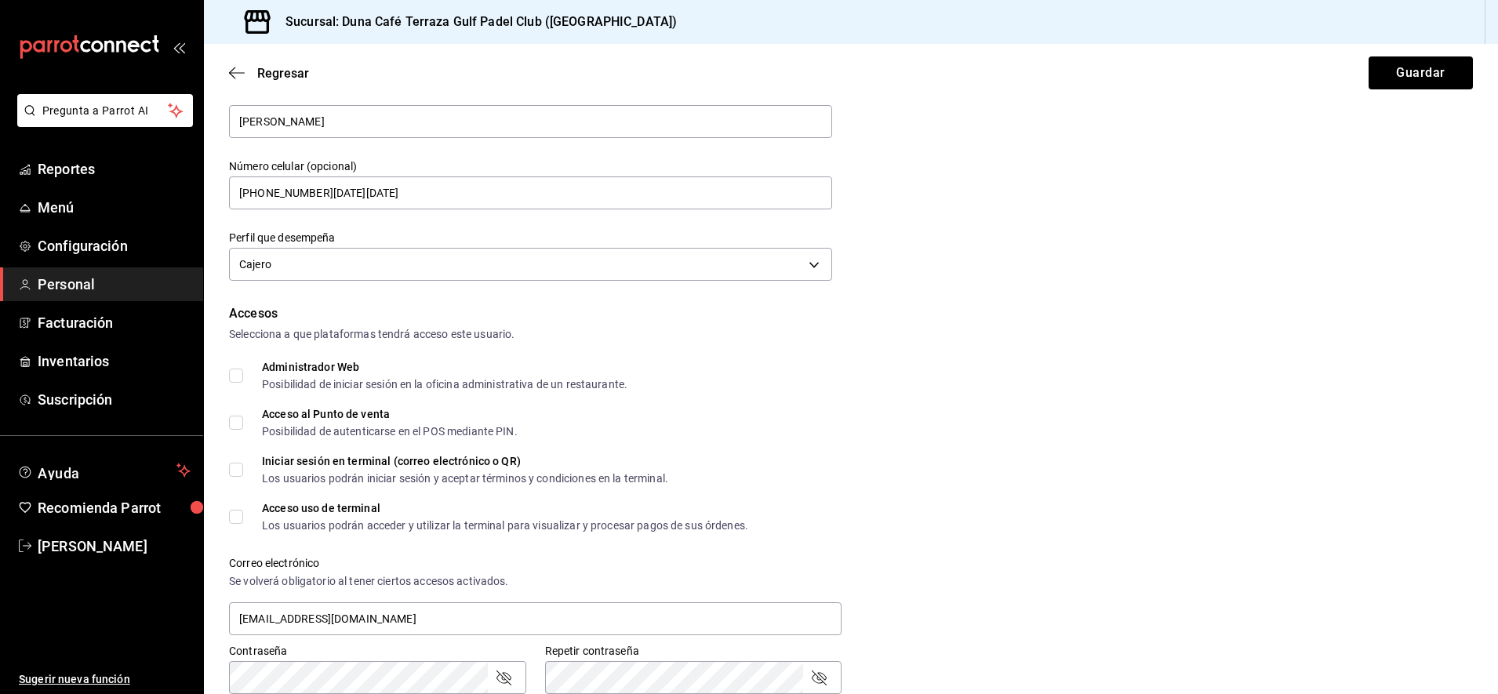
scroll to position [134, 0]
drag, startPoint x: 721, startPoint y: 261, endPoint x: 620, endPoint y: 294, distance: 105.7
click at [620, 294] on div "Datos personales Nombre LUIS ALBERTO Apellido SALVADOR VELASCO Número celular (…" at bounding box center [851, 537] width 1294 height 1114
click at [234, 384] on input "Administrador Web Posibilidad de iniciar sesión en la oficina administrativa de…" at bounding box center [236, 377] width 14 height 14
checkbox input "true"
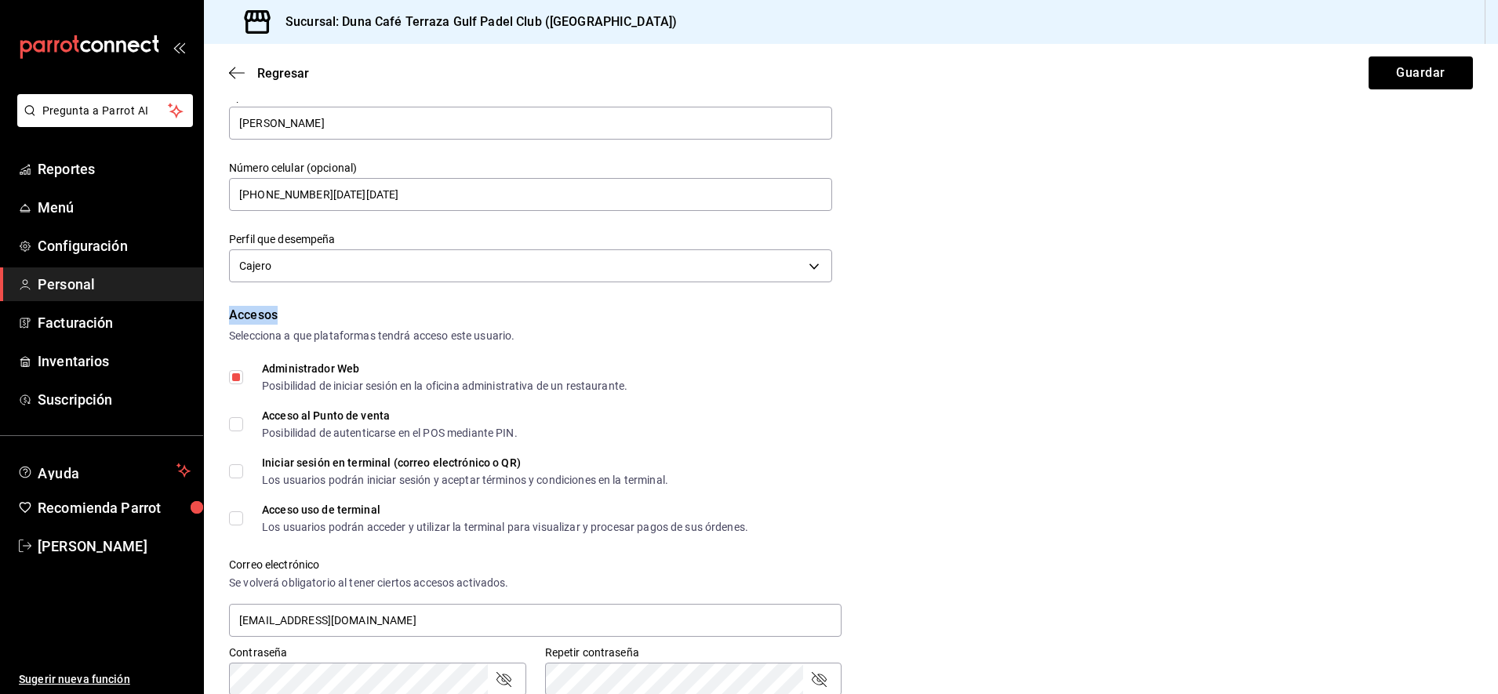
click at [235, 422] on input "Acceso al Punto de venta Posibilidad de autenticarse en el POS mediante PIN." at bounding box center [236, 424] width 14 height 14
checkbox input "true"
click at [1282, 360] on div "Accesos Selecciona a que plataformas tendrá acceso este usuario. Administrador …" at bounding box center [851, 533] width 1244 height 454
click at [1406, 73] on button "Guardar" at bounding box center [1421, 72] width 104 height 33
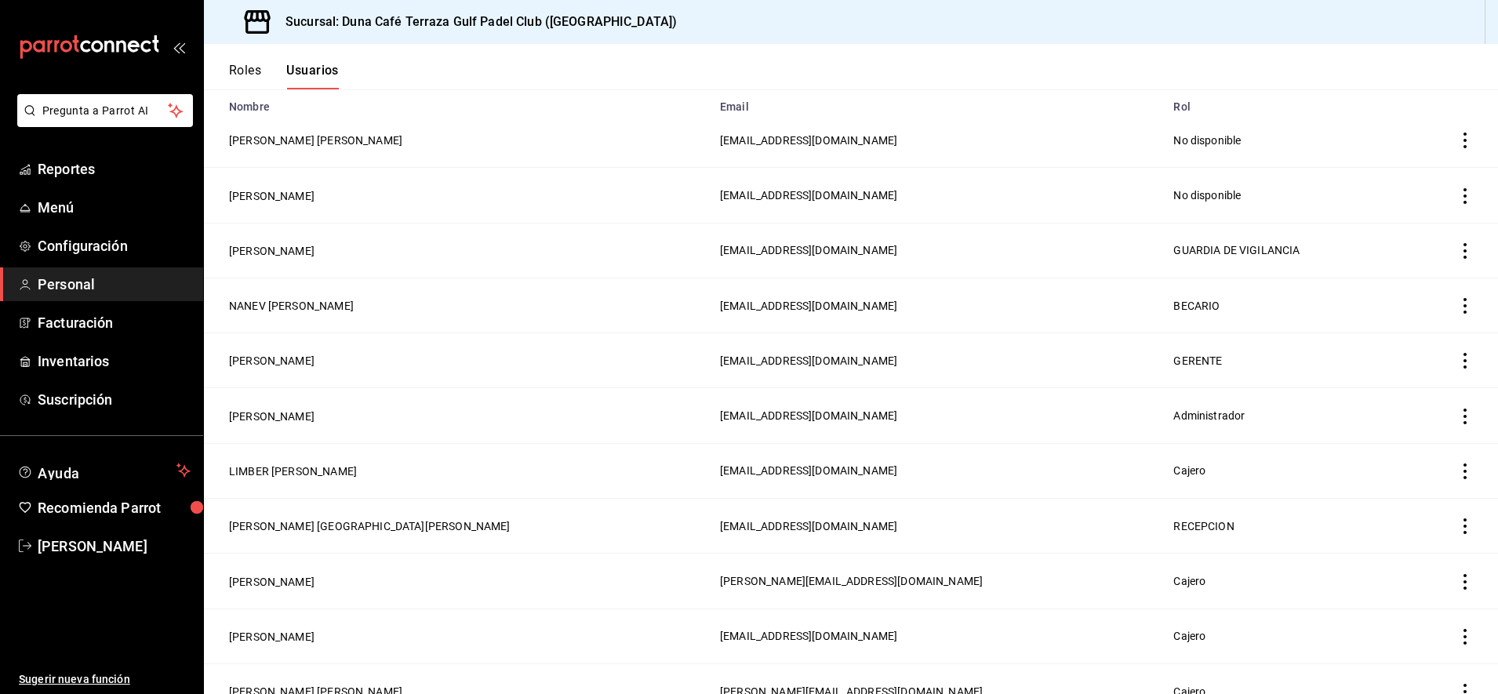
click at [1457, 146] on icon "actions" at bounding box center [1465, 141] width 16 height 16
click at [351, 144] on div at bounding box center [749, 347] width 1498 height 694
click at [366, 137] on button "LUIS ALBERTO SALVADOR VELASCO" at bounding box center [315, 141] width 173 height 16
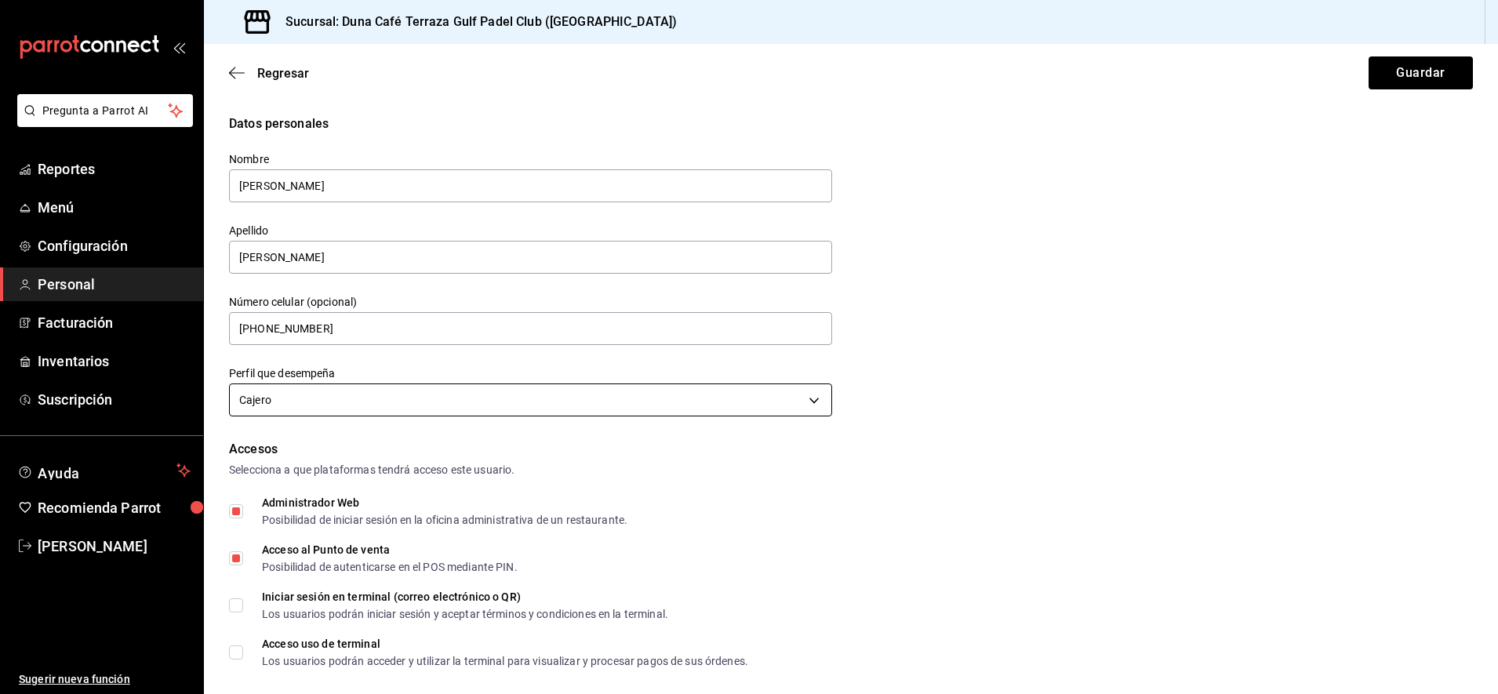
click at [805, 405] on body "Pregunta a Parrot AI Reportes Menú Configuración Personal Facturación Inventari…" at bounding box center [749, 347] width 1498 height 694
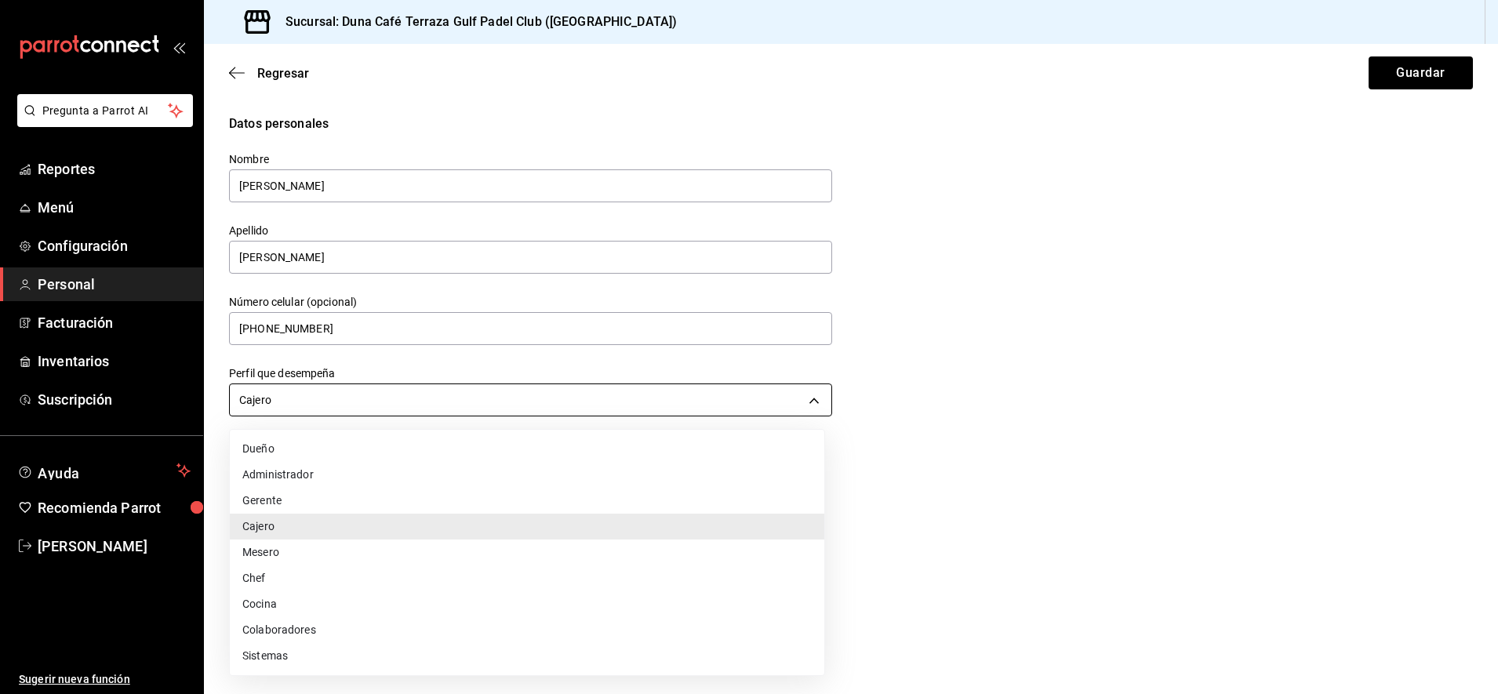
click at [805, 405] on div at bounding box center [749, 347] width 1498 height 694
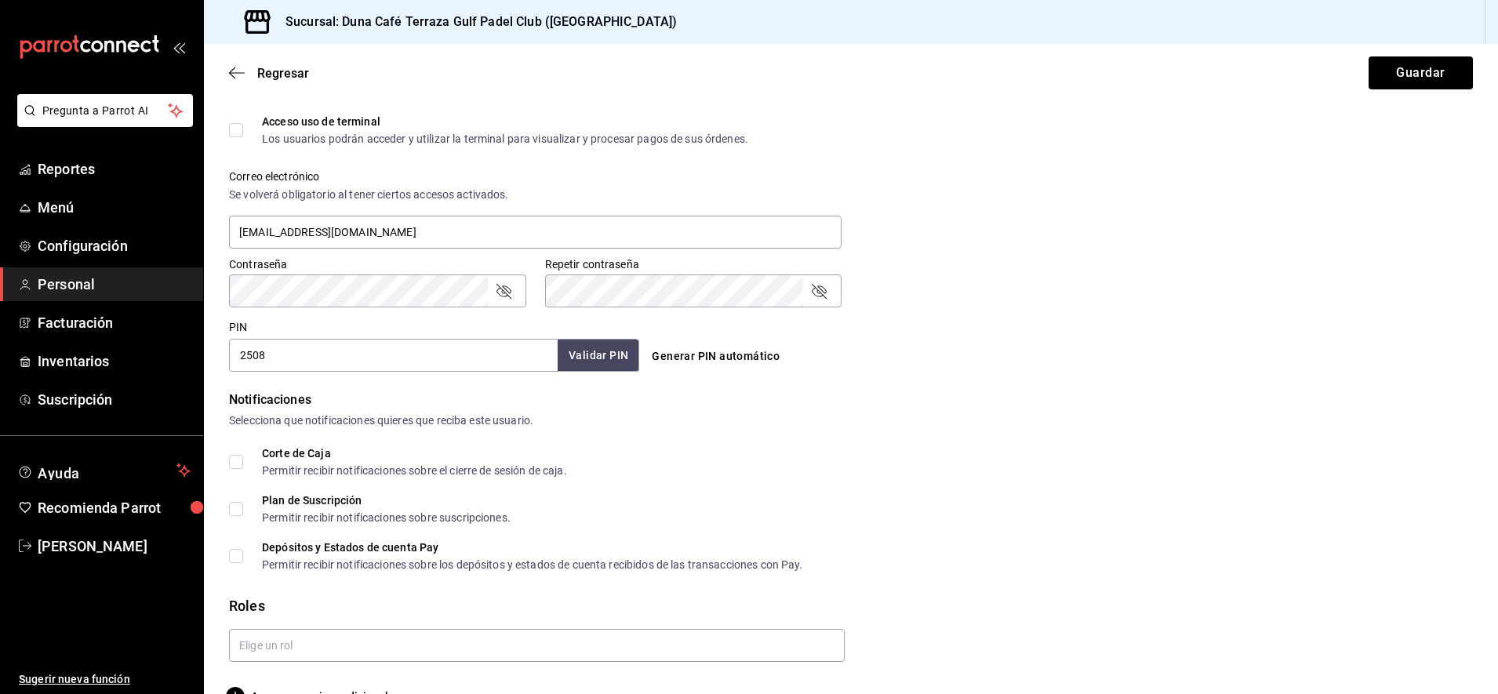
scroll to position [559, 0]
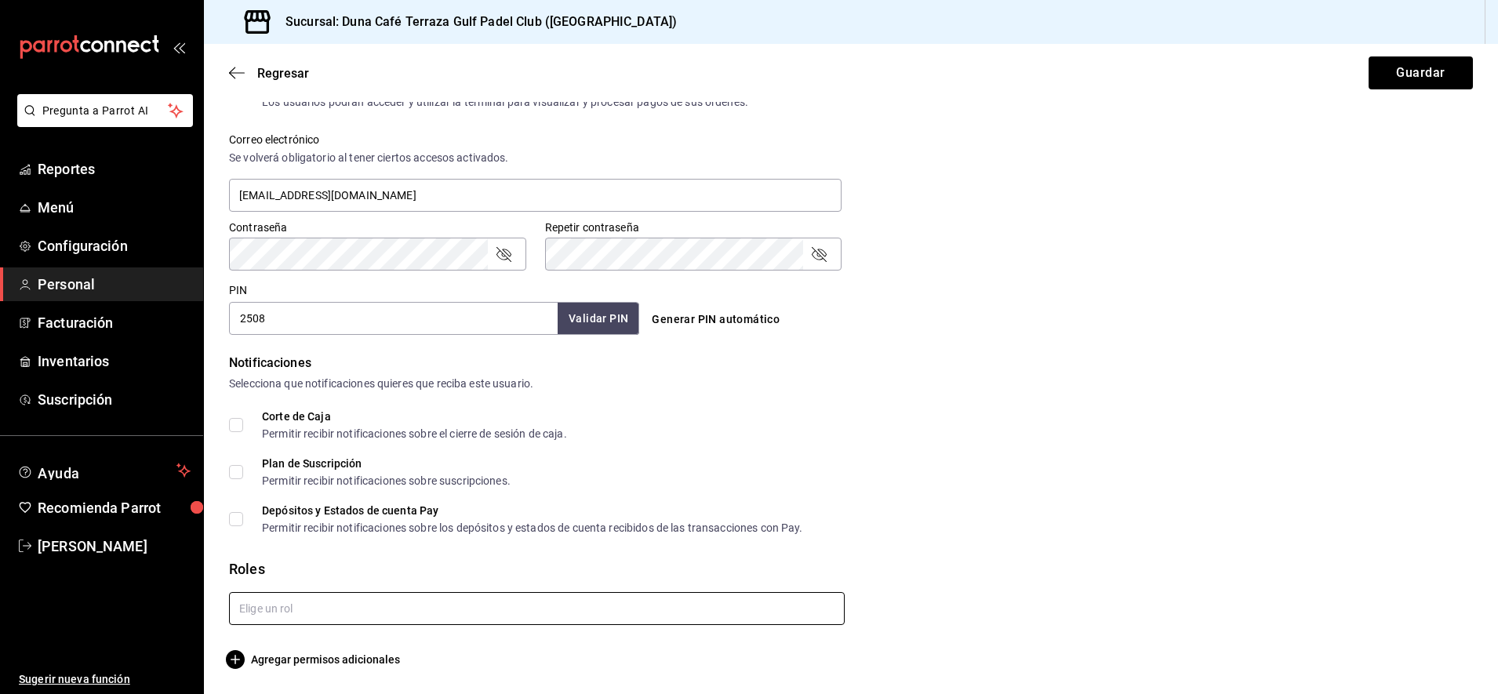
click at [658, 616] on input "text" at bounding box center [537, 608] width 616 height 33
click at [497, 644] on div "No hay roles" at bounding box center [533, 644] width 609 height 38
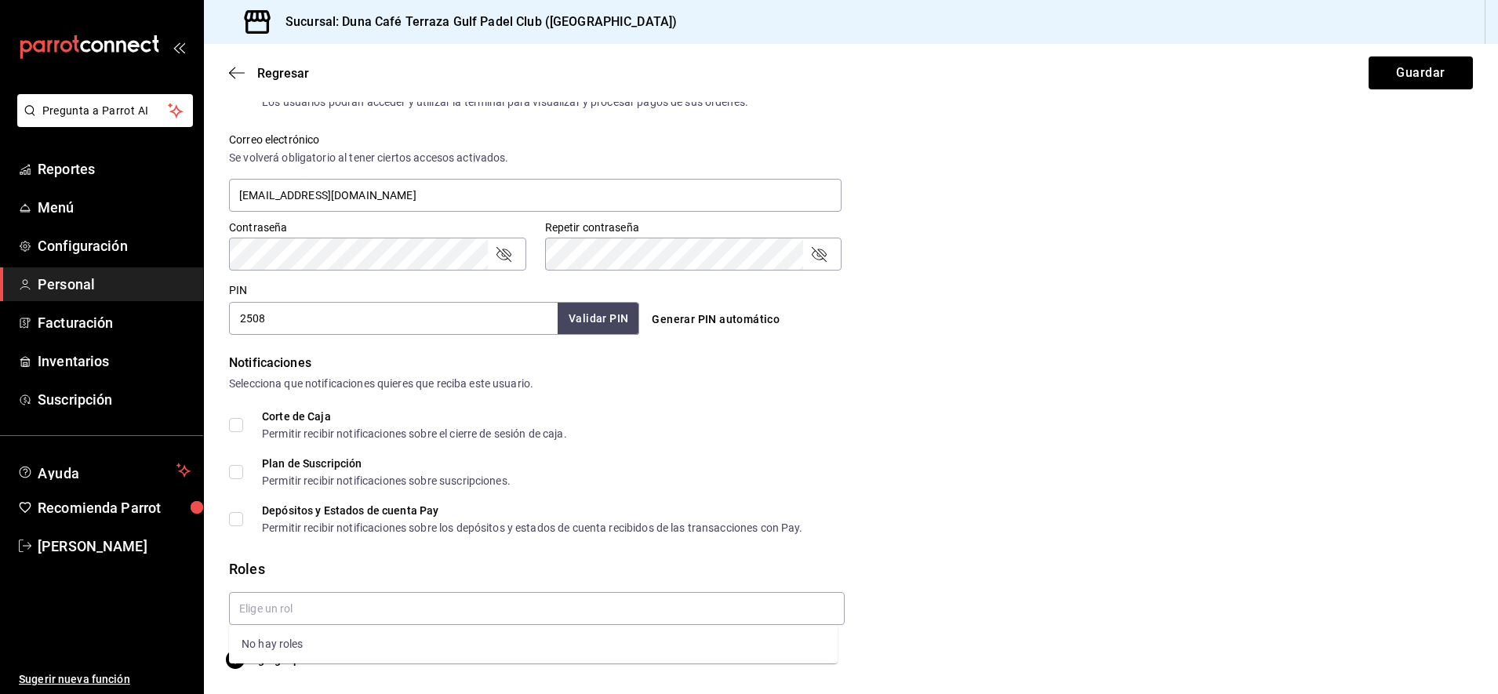
click at [1222, 475] on div "Plan de Suscripción Permitir recibir notificaciones sobre suscripciones." at bounding box center [851, 472] width 1244 height 28
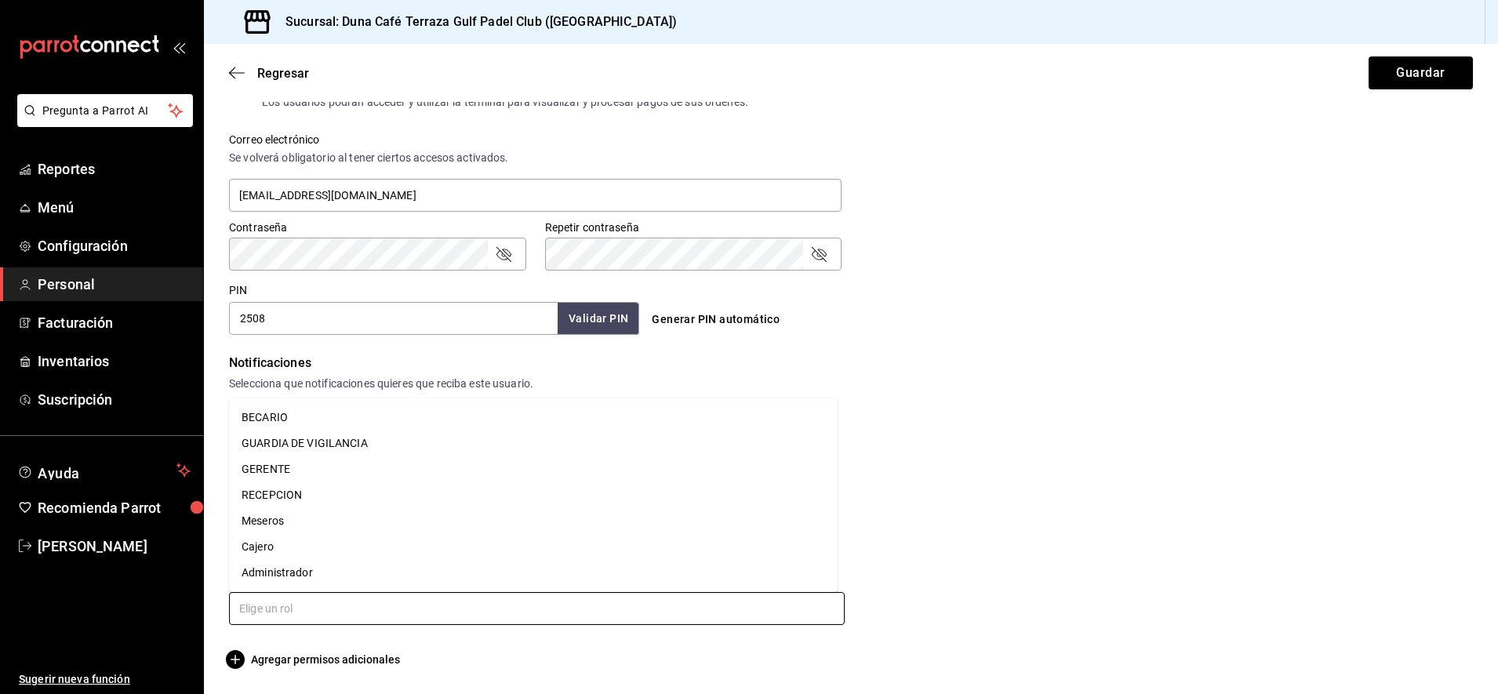
click at [351, 609] on input "text" at bounding box center [537, 608] width 616 height 33
click at [273, 546] on li "Cajero" at bounding box center [533, 547] width 609 height 26
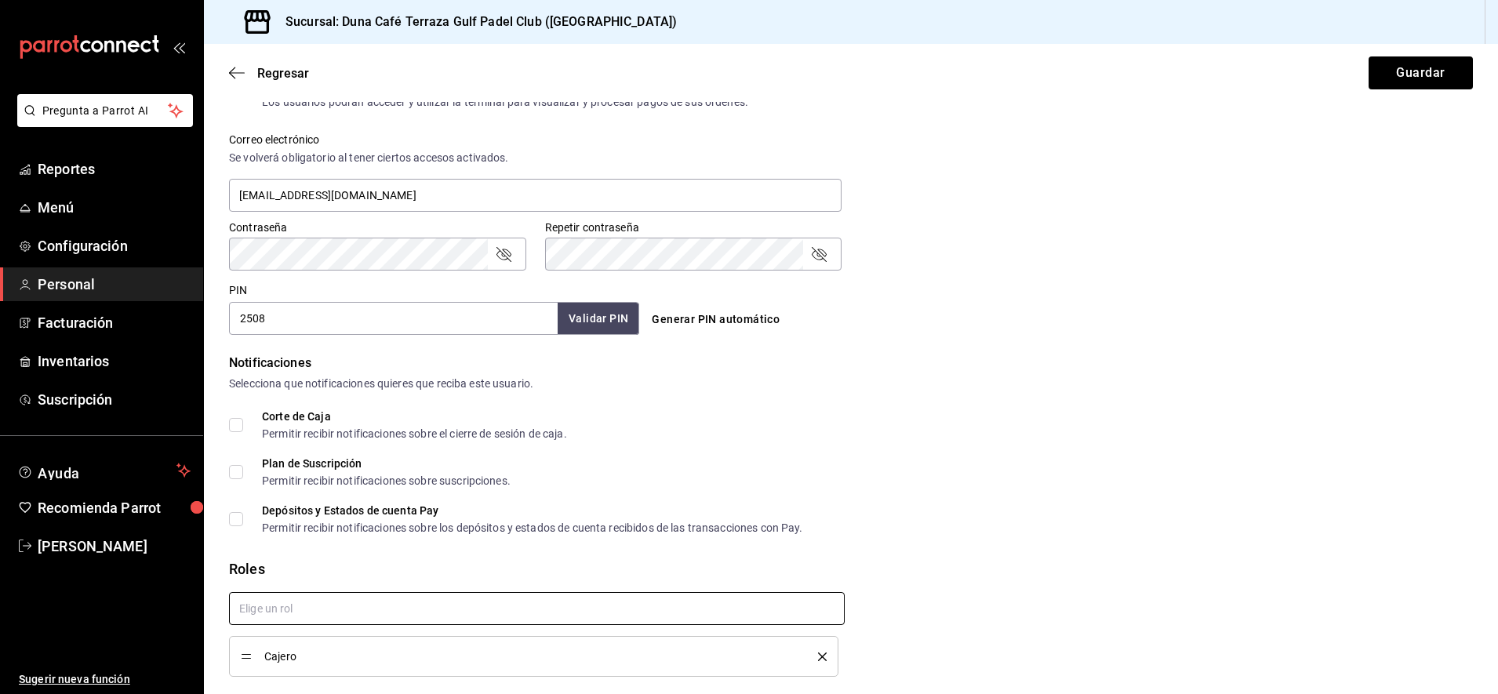
checkbox input "true"
click at [1412, 82] on button "Guardar" at bounding box center [1421, 72] width 104 height 33
